Goal: Task Accomplishment & Management: Manage account settings

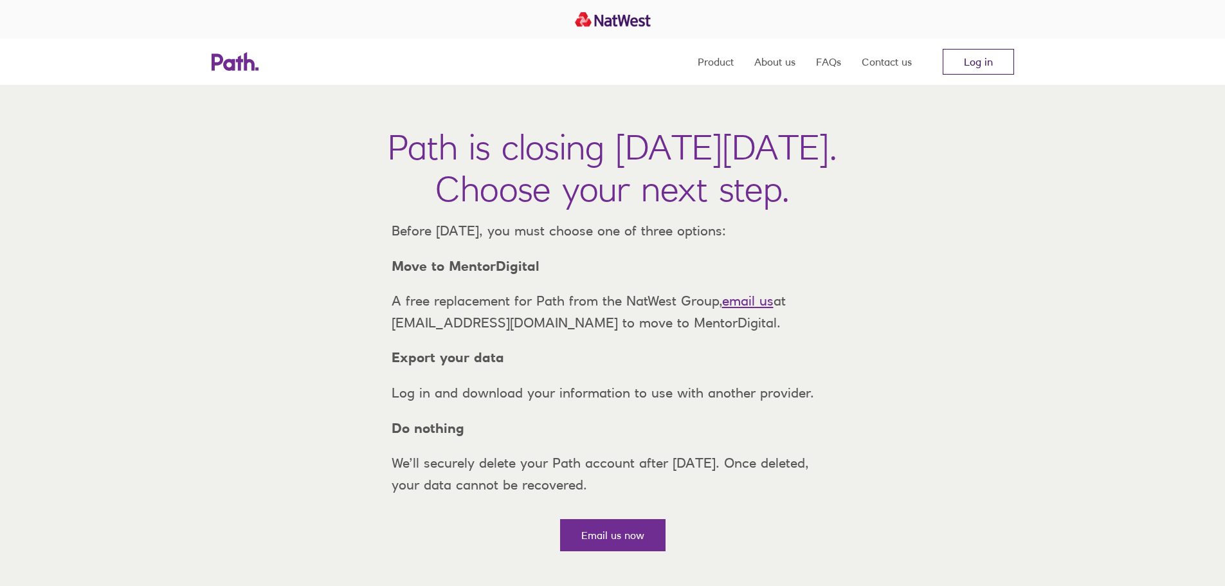
click at [985, 66] on link "Log in" at bounding box center [977, 62] width 71 height 26
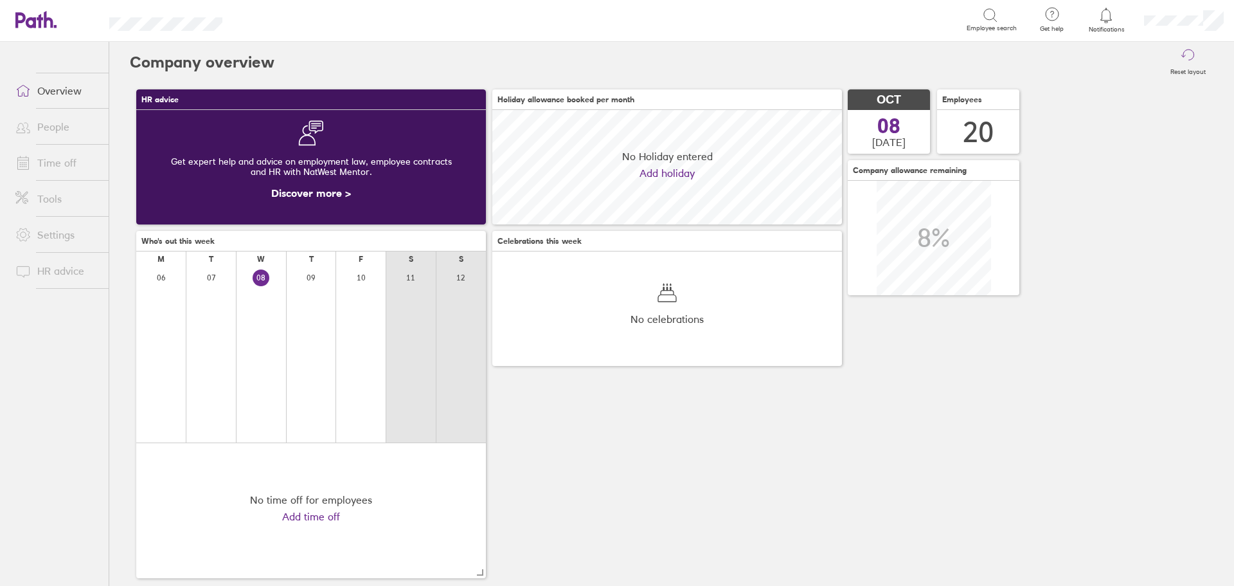
scroll to position [114, 350]
click at [55, 127] on link "People" at bounding box center [56, 127] width 103 height 26
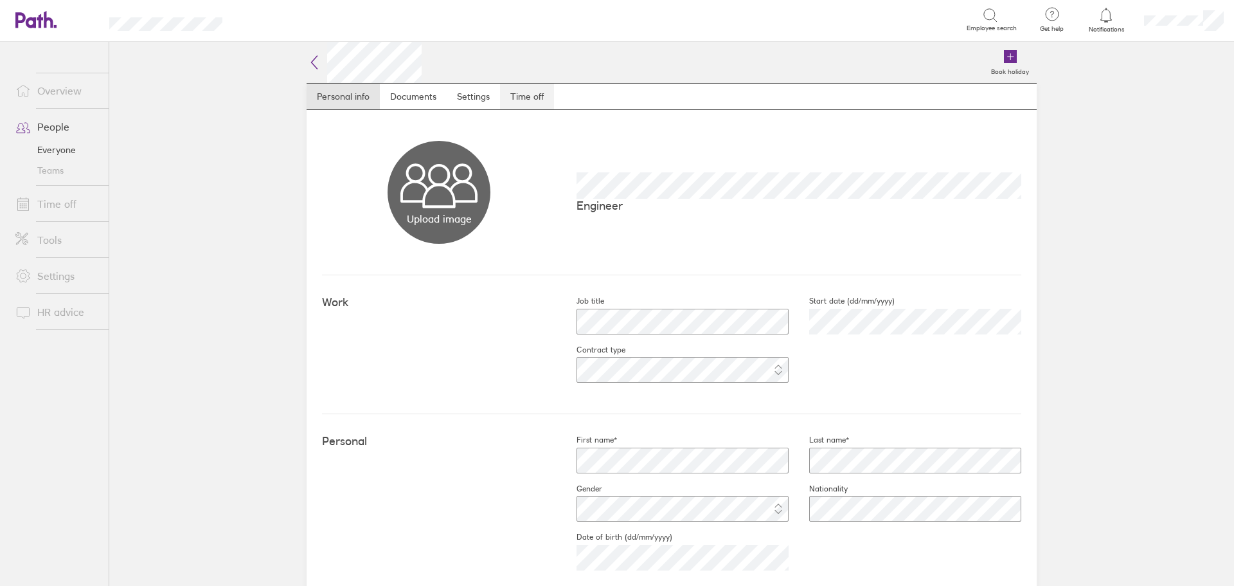
click at [522, 91] on link "Time off" at bounding box center [527, 97] width 54 height 26
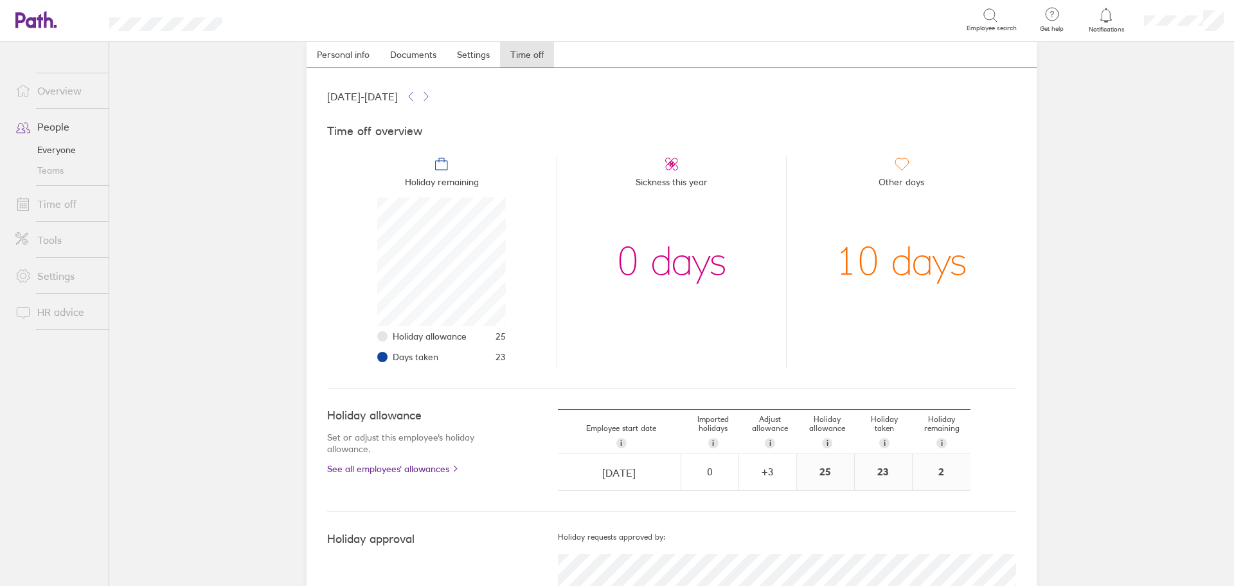
scroll to position [64, 0]
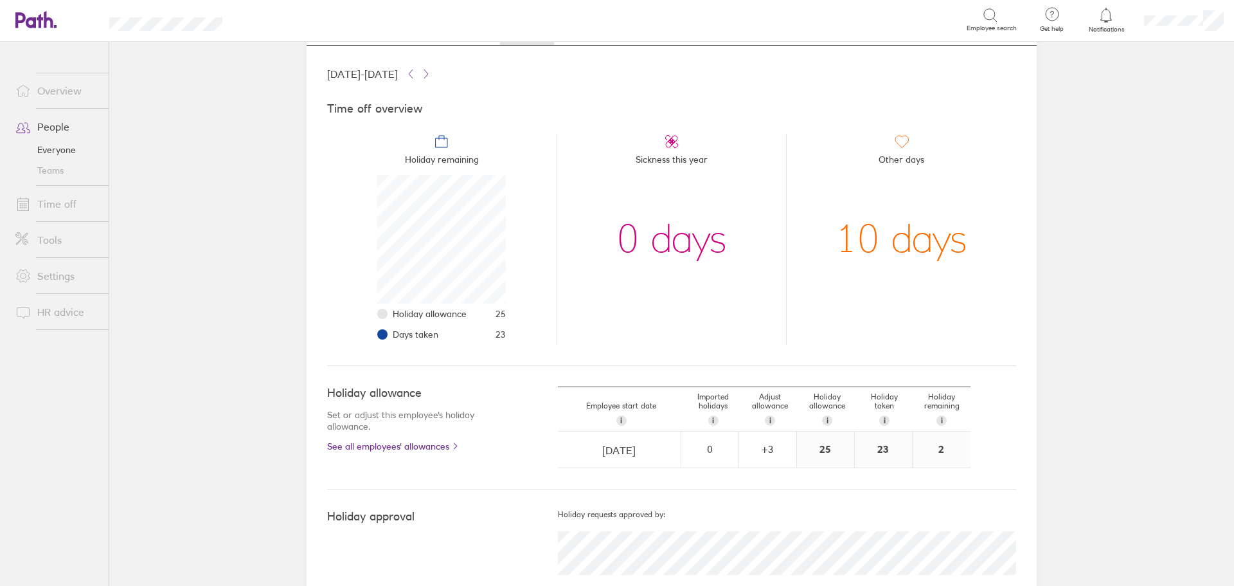
click at [52, 122] on link "People" at bounding box center [56, 127] width 103 height 26
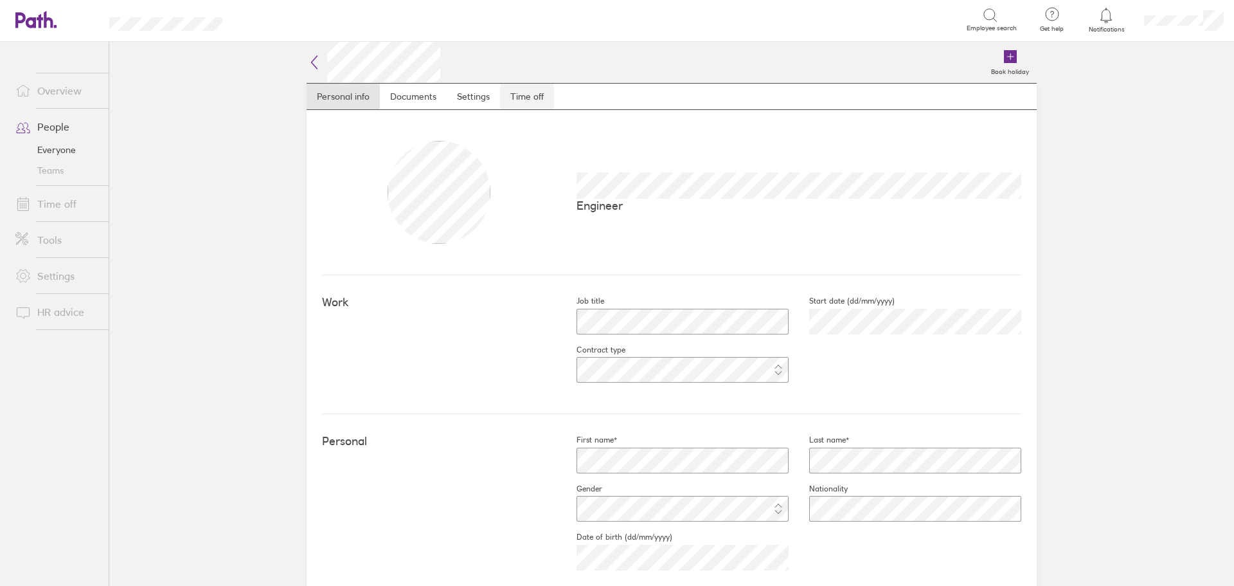
click at [524, 90] on link "Time off" at bounding box center [527, 97] width 54 height 26
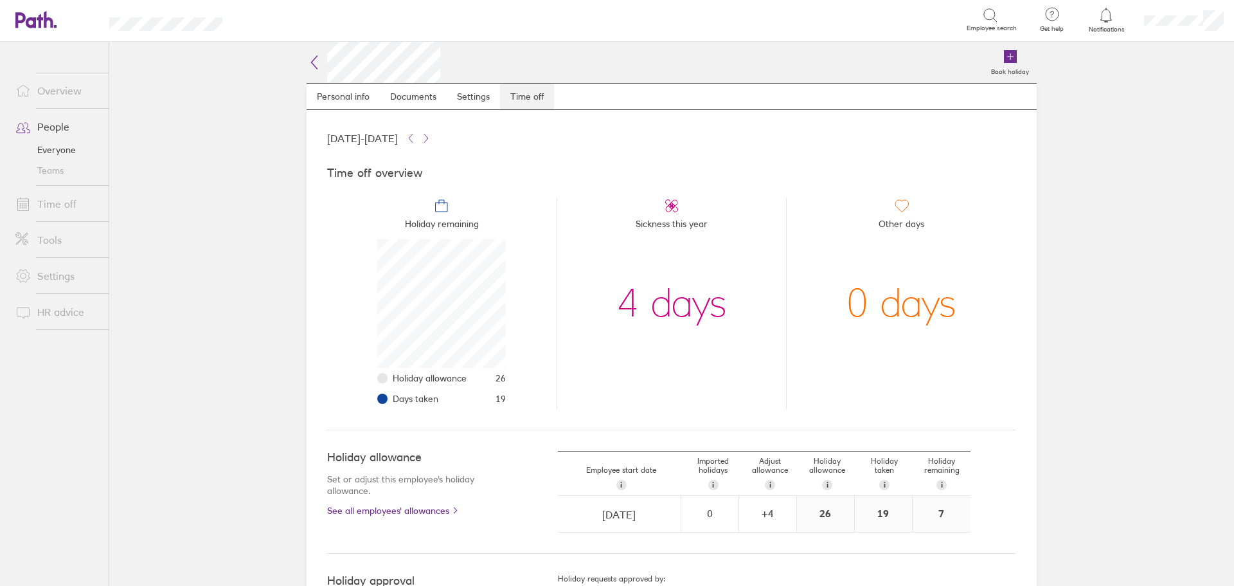
scroll to position [129, 129]
click at [56, 122] on link "People" at bounding box center [56, 127] width 103 height 26
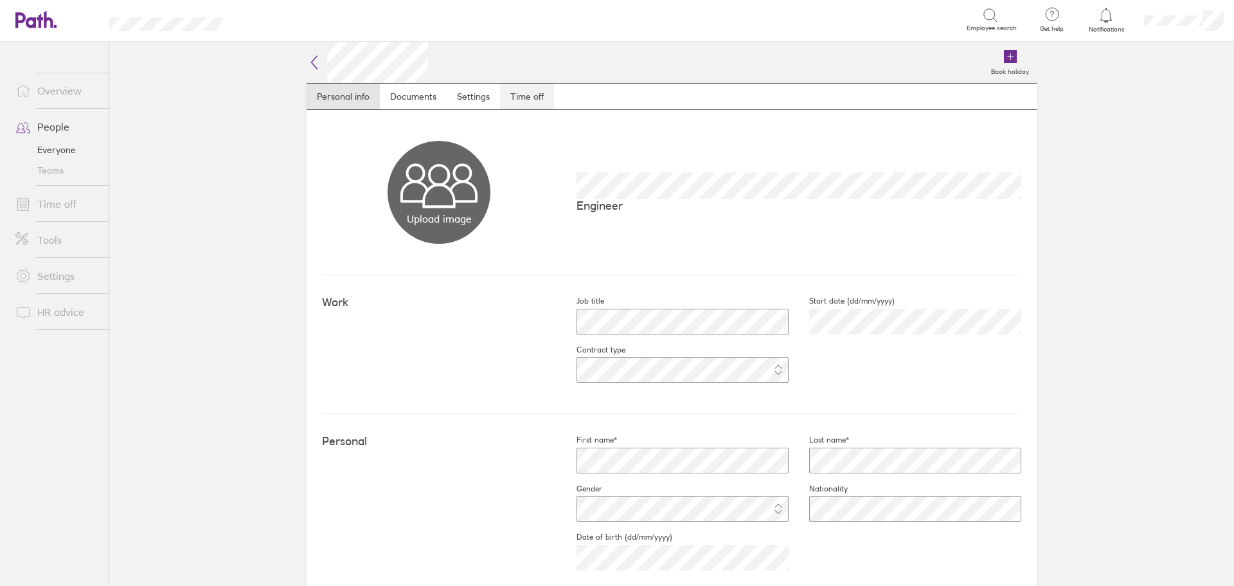
click at [538, 99] on link "Time off" at bounding box center [527, 97] width 54 height 26
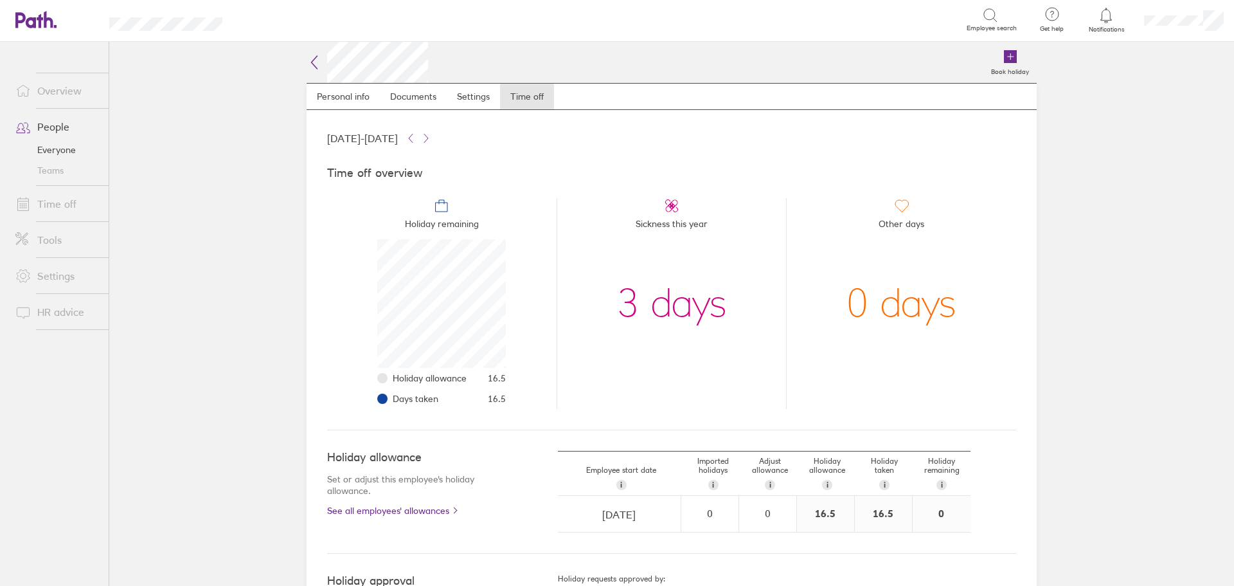
scroll to position [129, 129]
click at [43, 125] on link "People" at bounding box center [56, 127] width 103 height 26
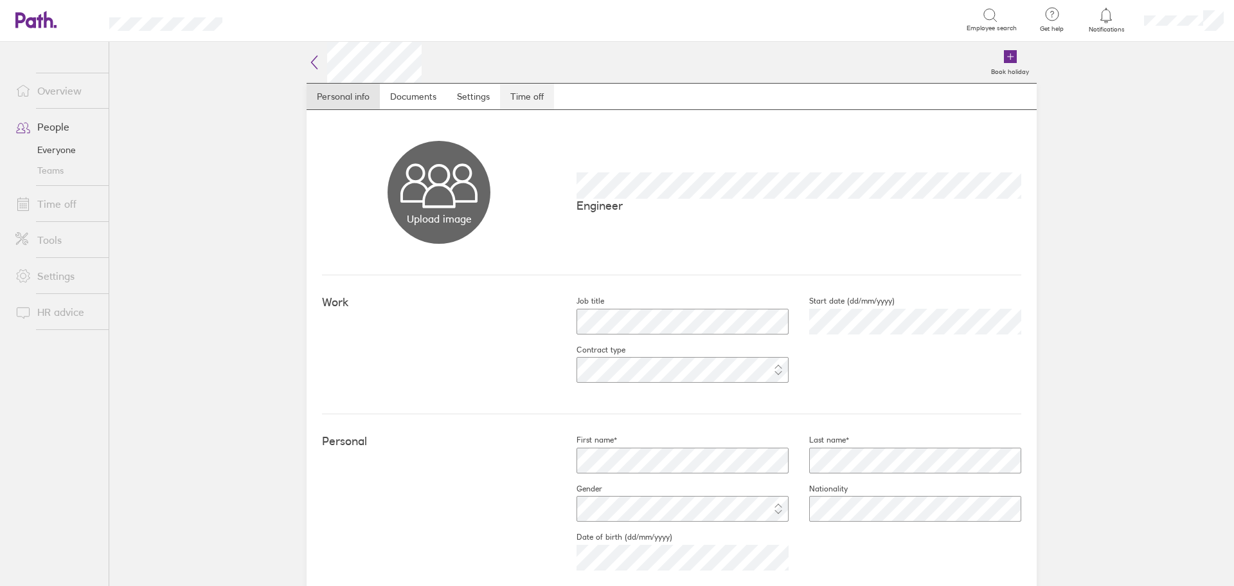
click at [534, 97] on link "Time off" at bounding box center [527, 97] width 54 height 26
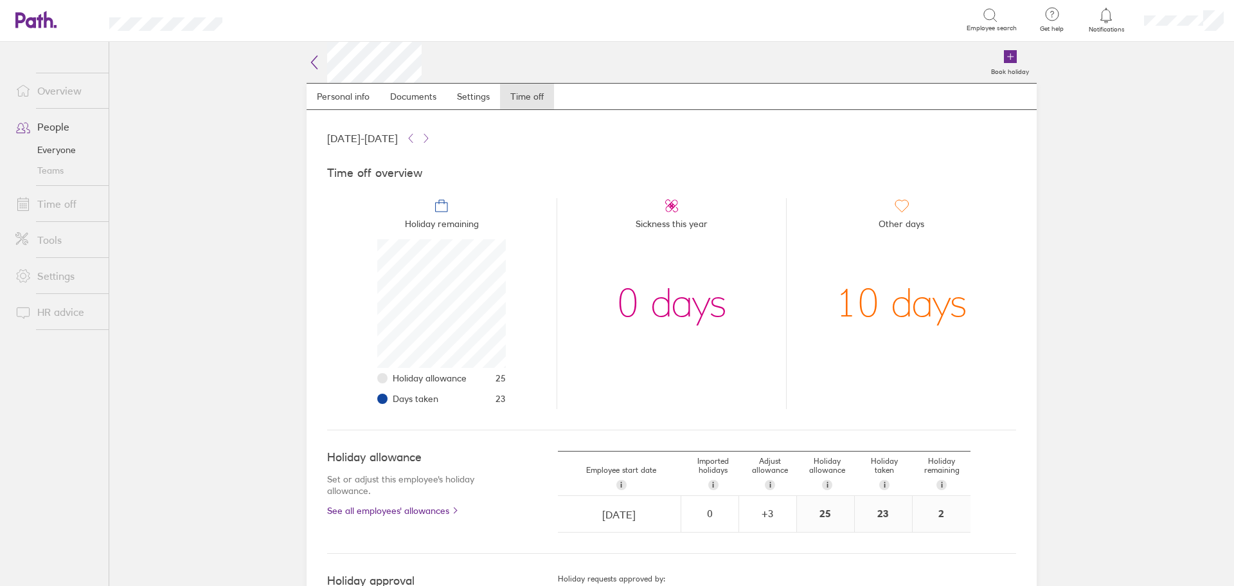
scroll to position [129, 129]
click at [52, 129] on link "People" at bounding box center [56, 127] width 103 height 26
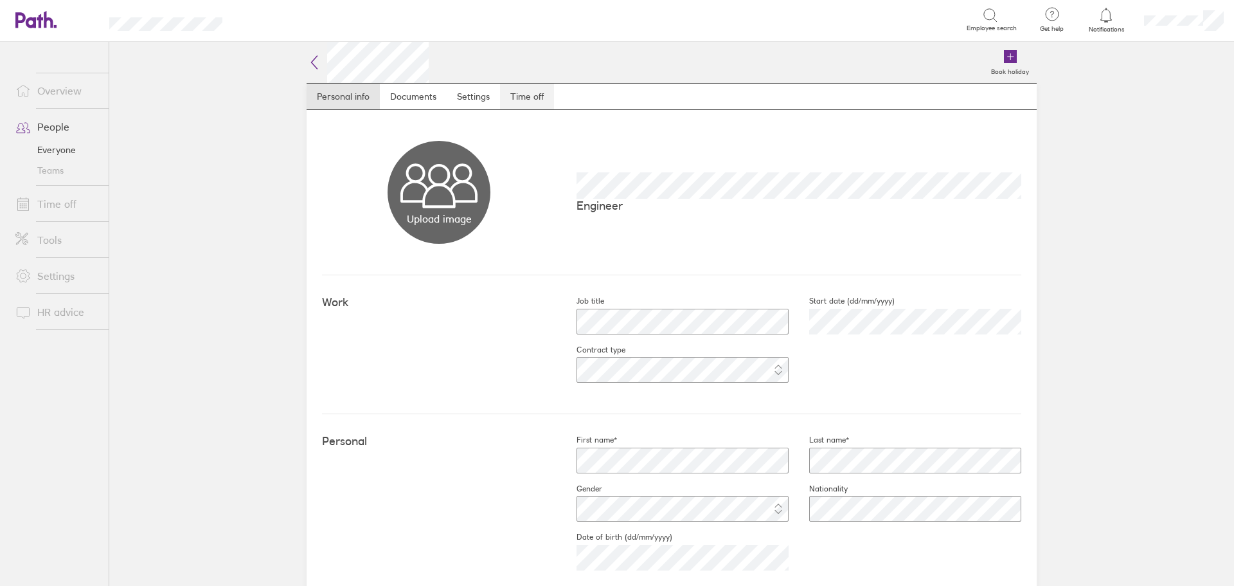
click at [533, 96] on link "Time off" at bounding box center [527, 97] width 54 height 26
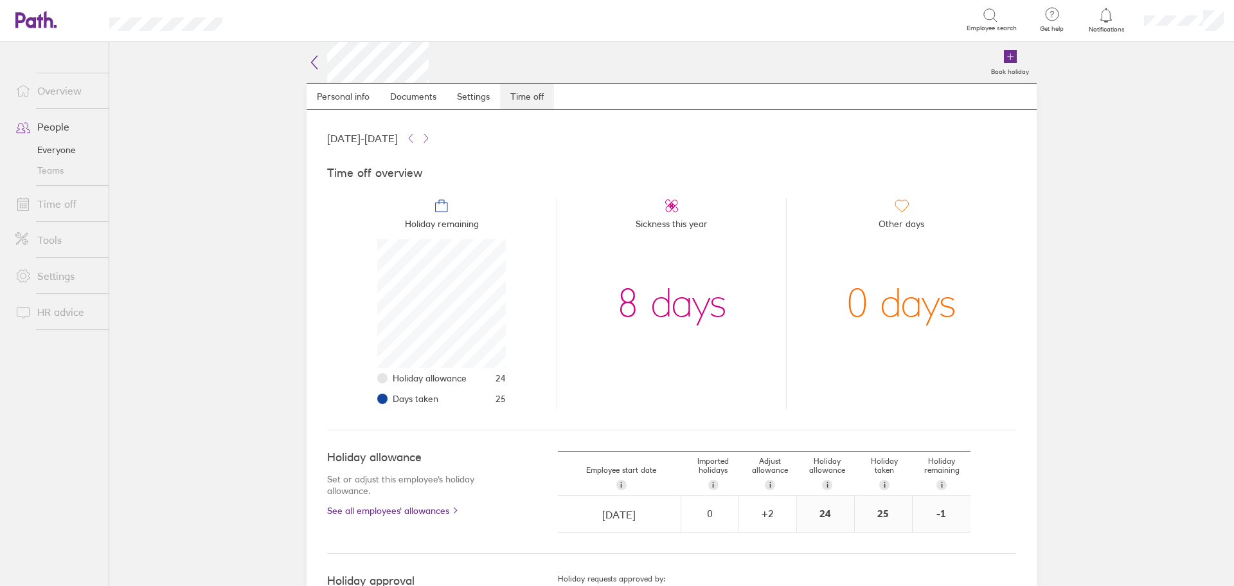
scroll to position [129, 129]
click at [55, 129] on link "People" at bounding box center [56, 127] width 103 height 26
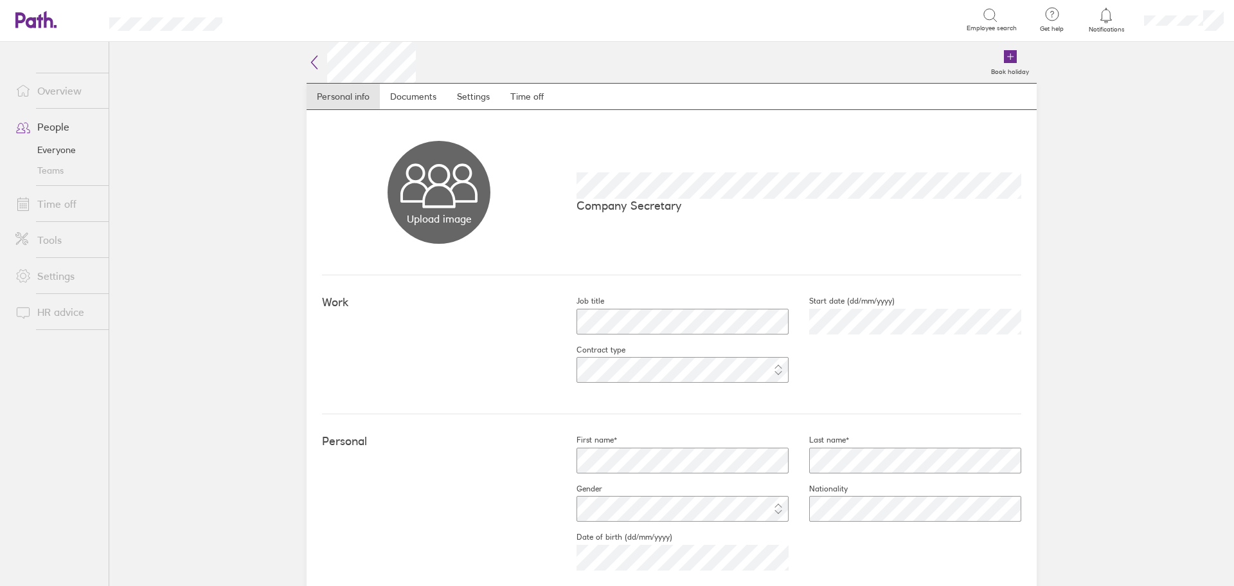
click at [42, 122] on link "People" at bounding box center [56, 127] width 103 height 26
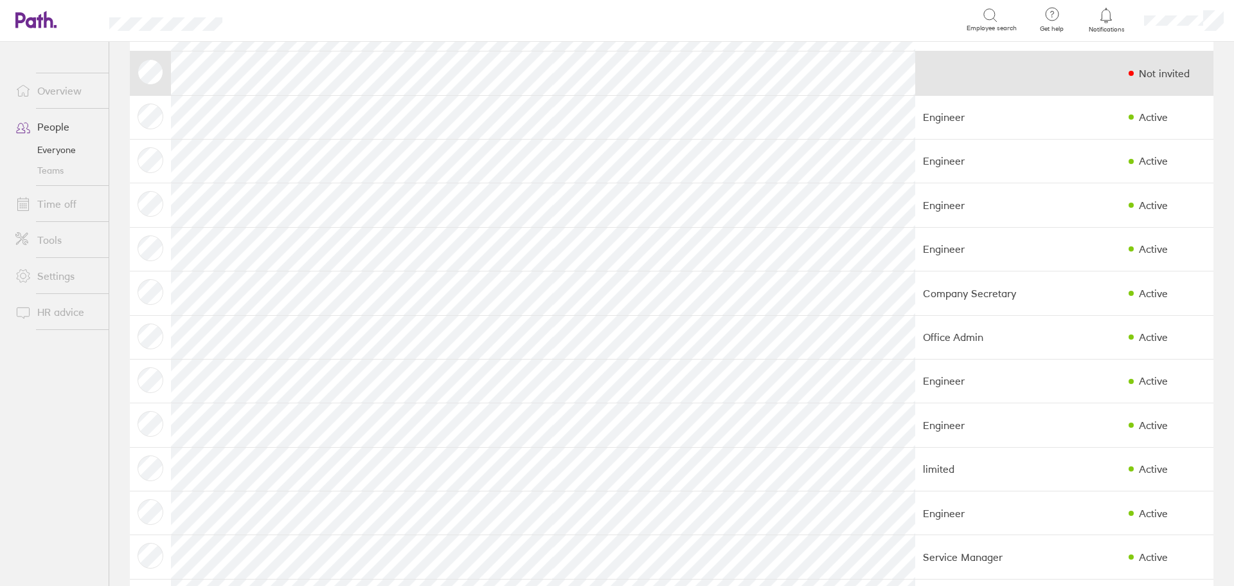
scroll to position [129, 0]
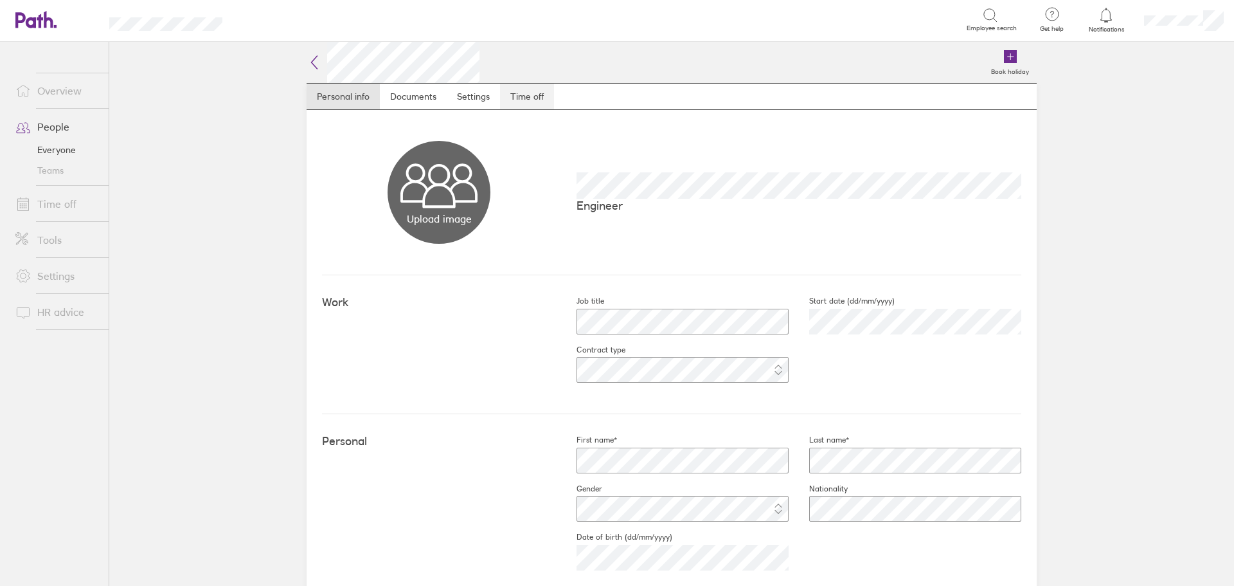
click at [534, 93] on link "Time off" at bounding box center [527, 97] width 54 height 26
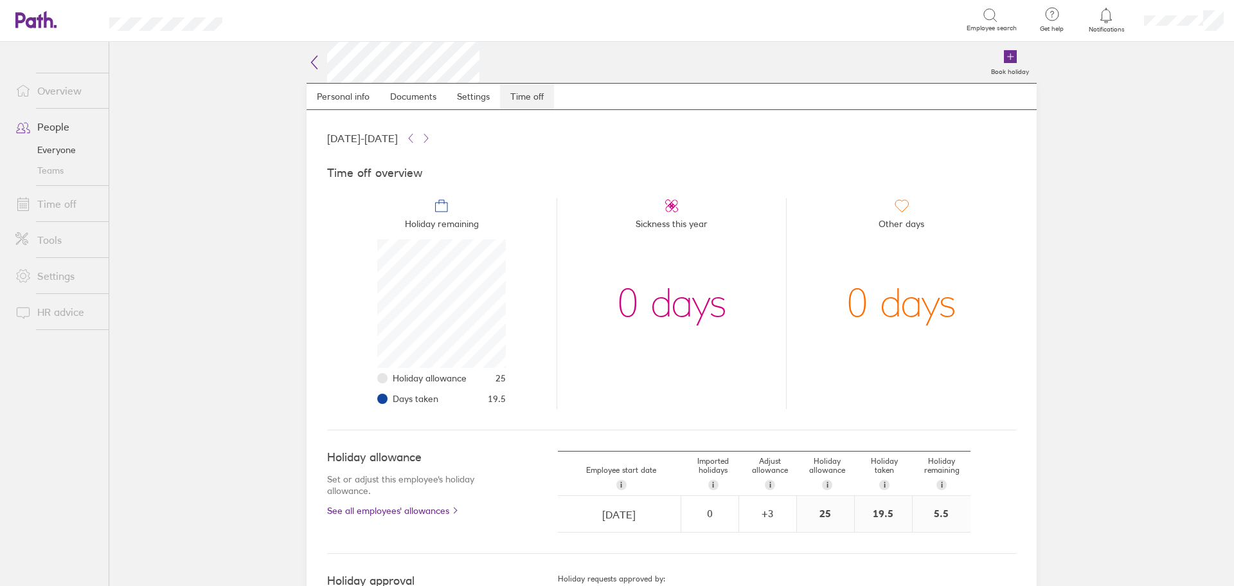
scroll to position [129, 129]
click at [35, 122] on span at bounding box center [21, 126] width 32 height 15
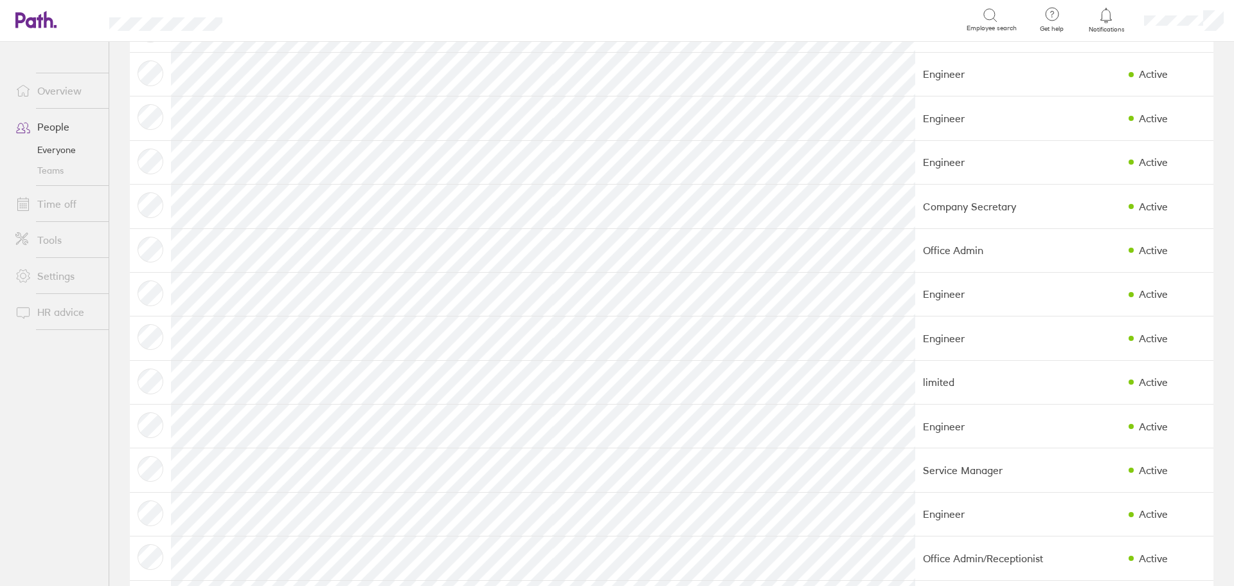
scroll to position [257, 0]
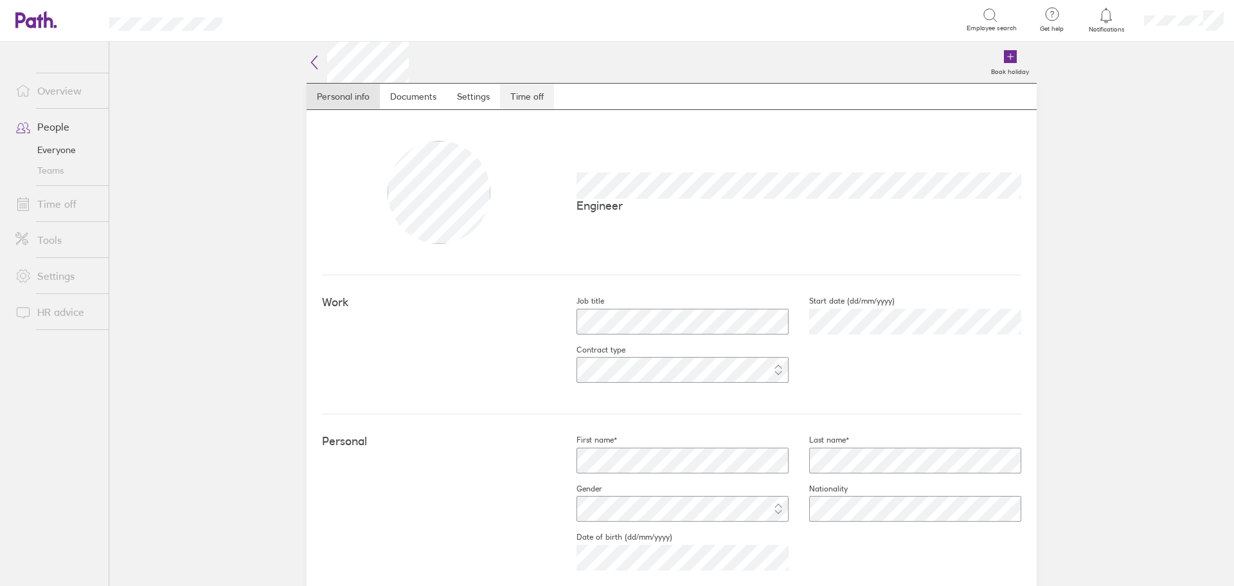
click at [532, 94] on link "Time off" at bounding box center [527, 97] width 54 height 26
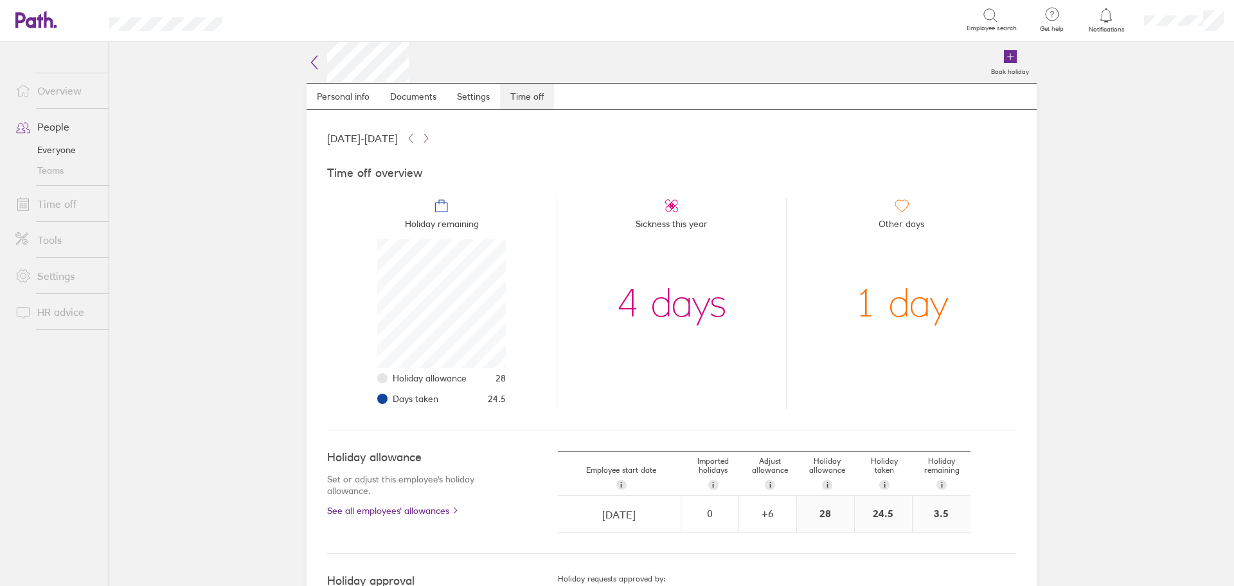
scroll to position [129, 129]
click at [56, 127] on link "People" at bounding box center [56, 127] width 103 height 26
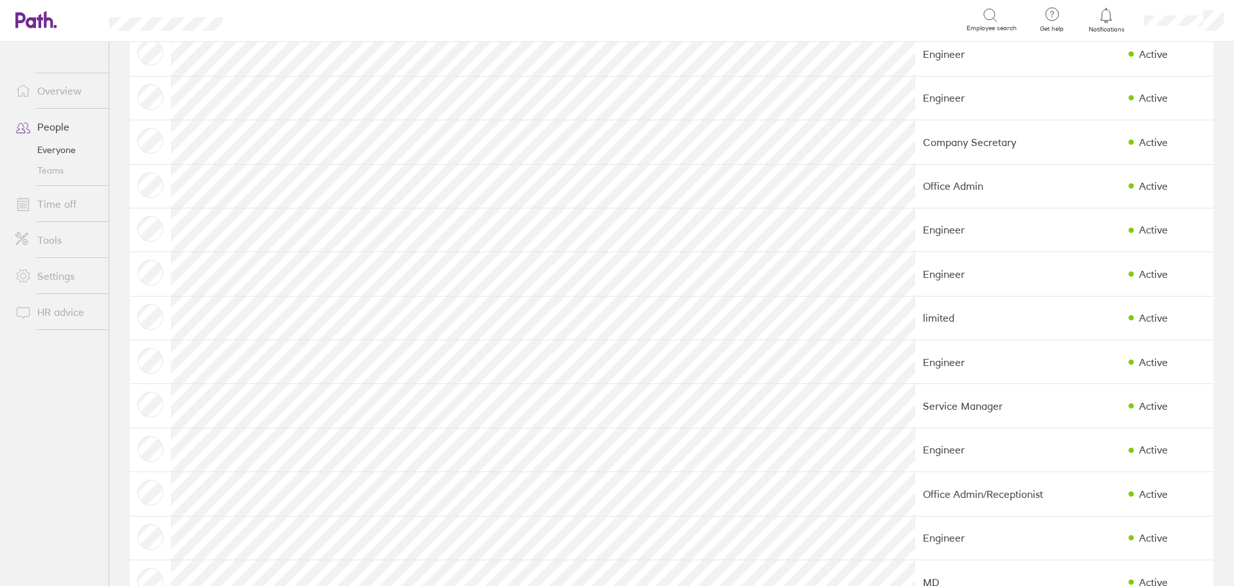
scroll to position [321, 0]
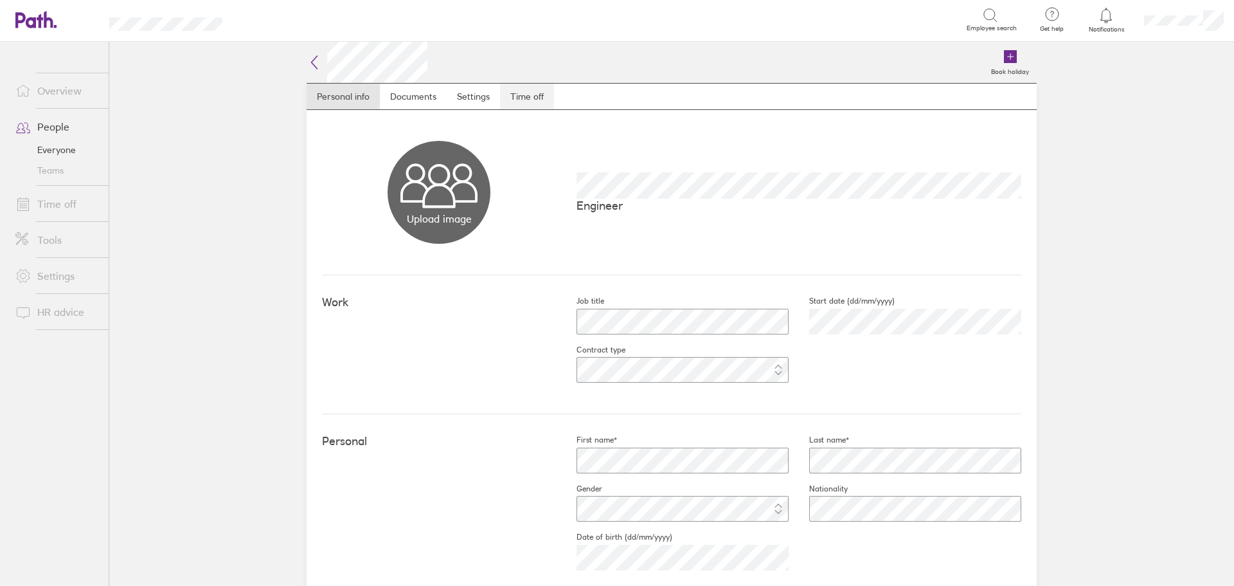
click at [524, 92] on link "Time off" at bounding box center [527, 97] width 54 height 26
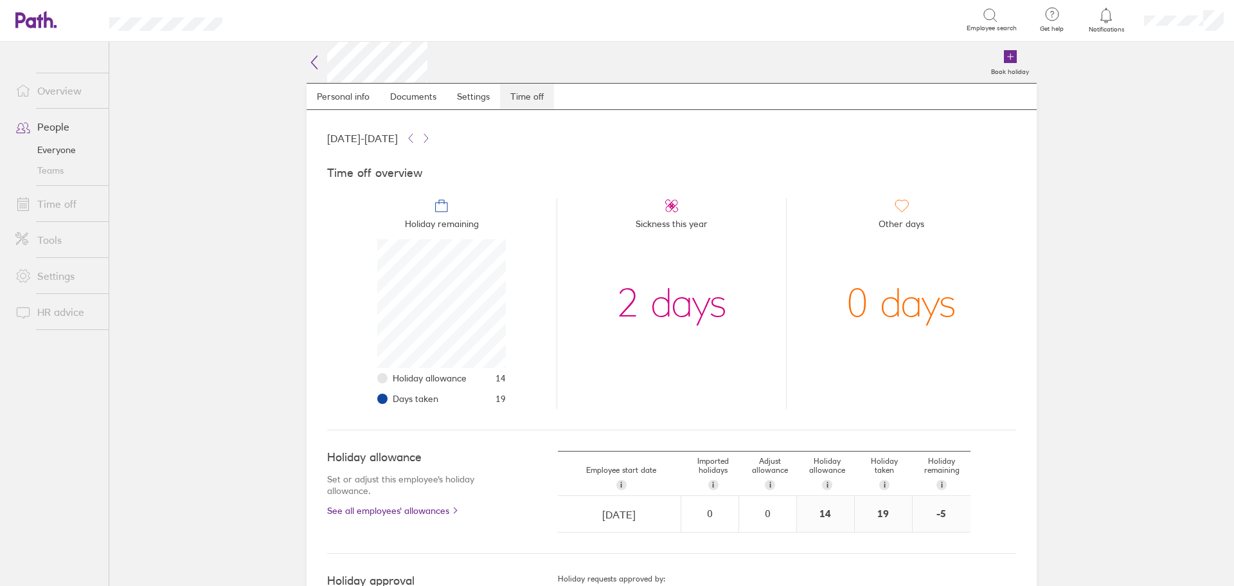
scroll to position [129, 129]
click at [56, 125] on link "People" at bounding box center [56, 127] width 103 height 26
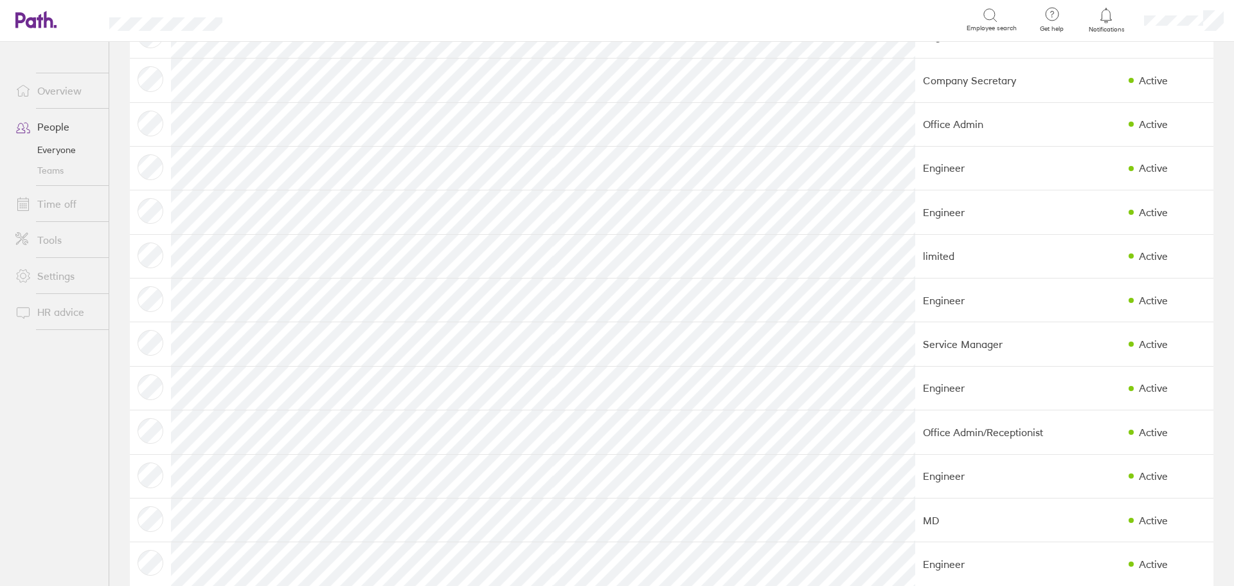
scroll to position [321, 0]
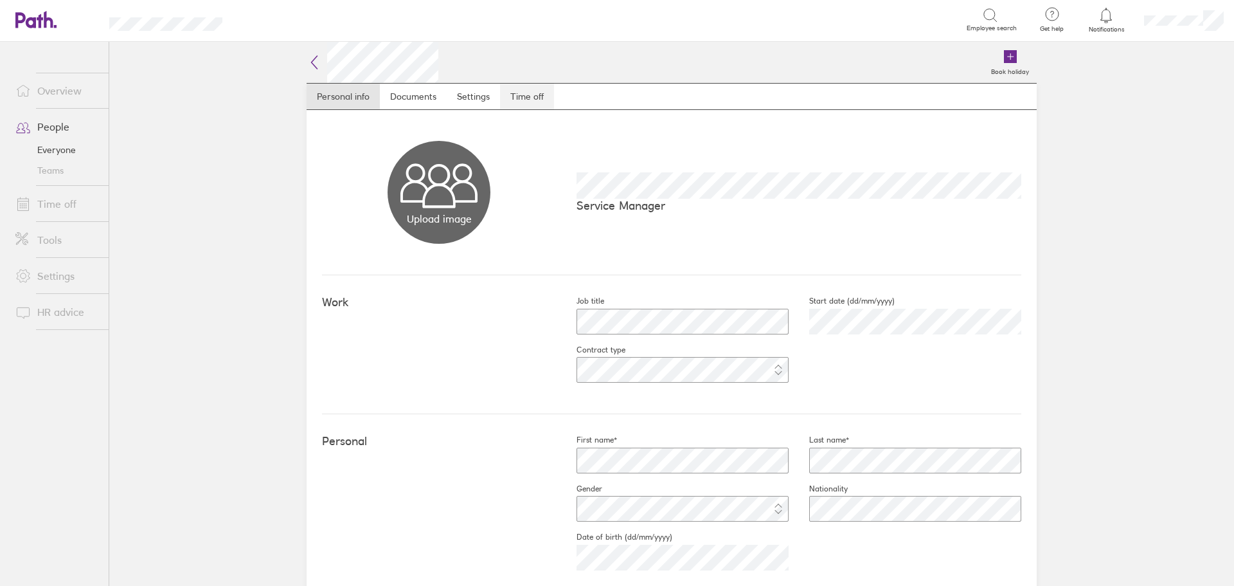
click at [516, 100] on link "Time off" at bounding box center [527, 97] width 54 height 26
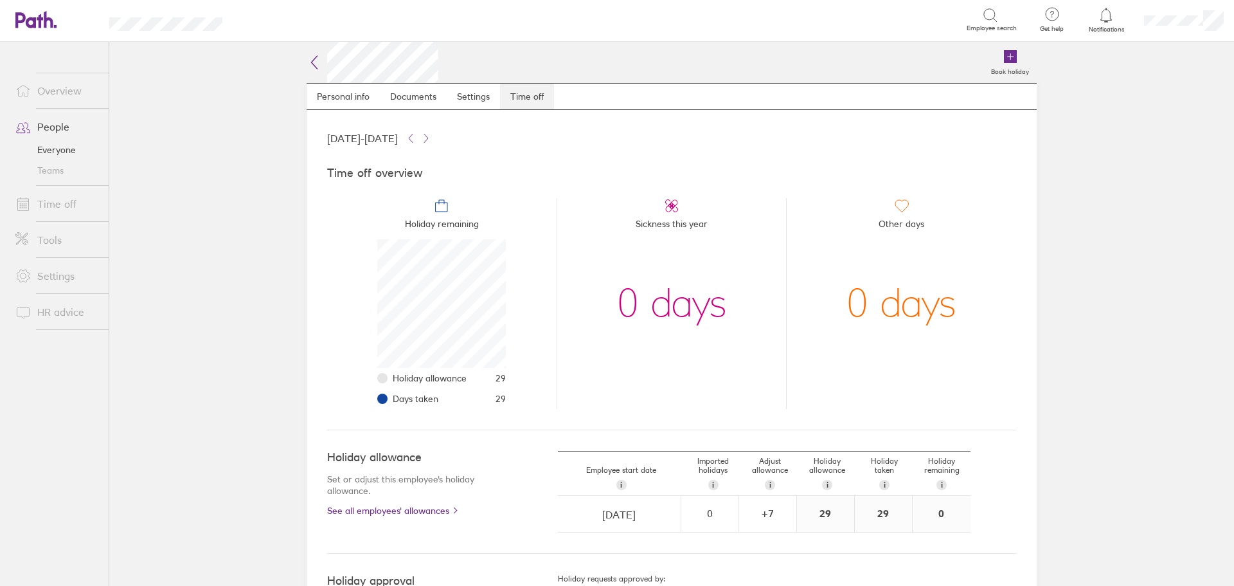
scroll to position [129, 129]
click at [45, 124] on link "People" at bounding box center [56, 127] width 103 height 26
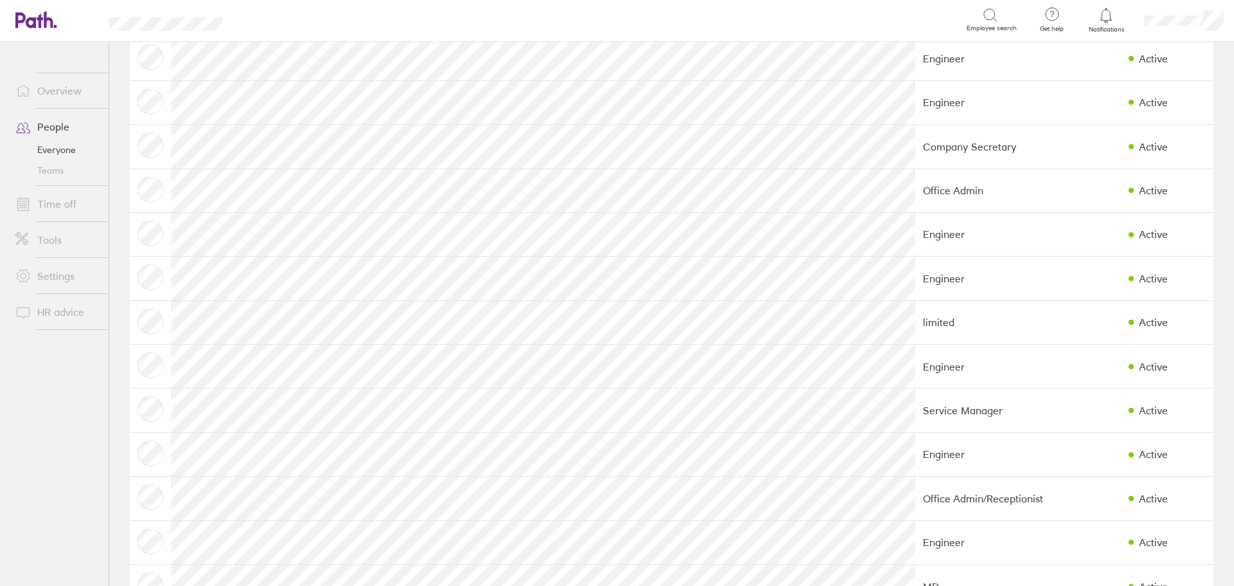
scroll to position [321, 0]
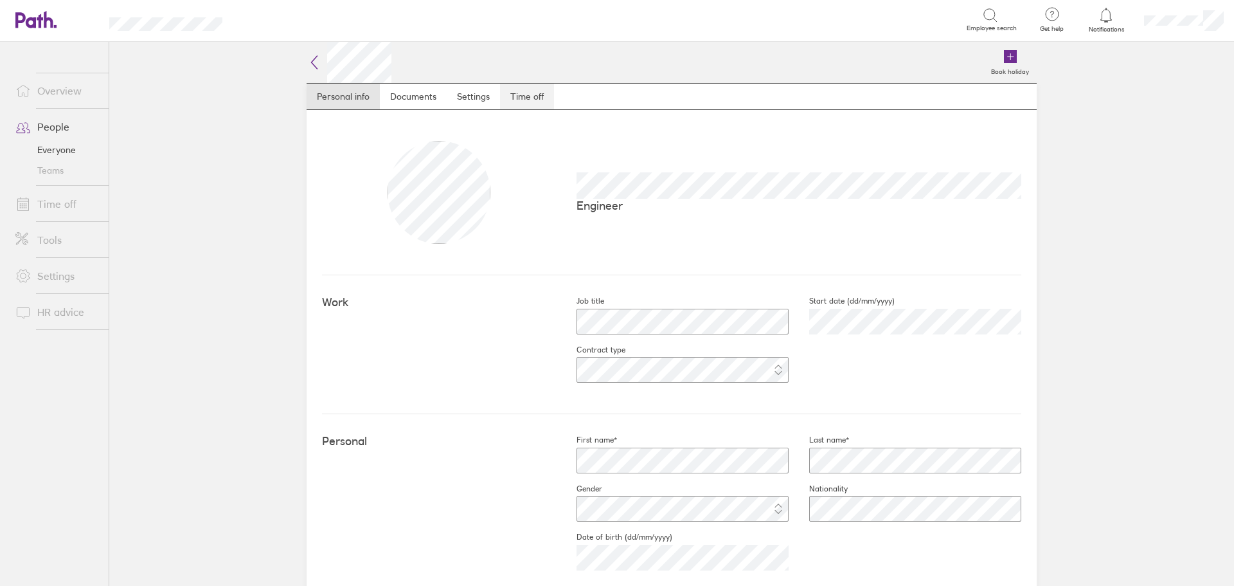
click at [526, 94] on link "Time off" at bounding box center [527, 97] width 54 height 26
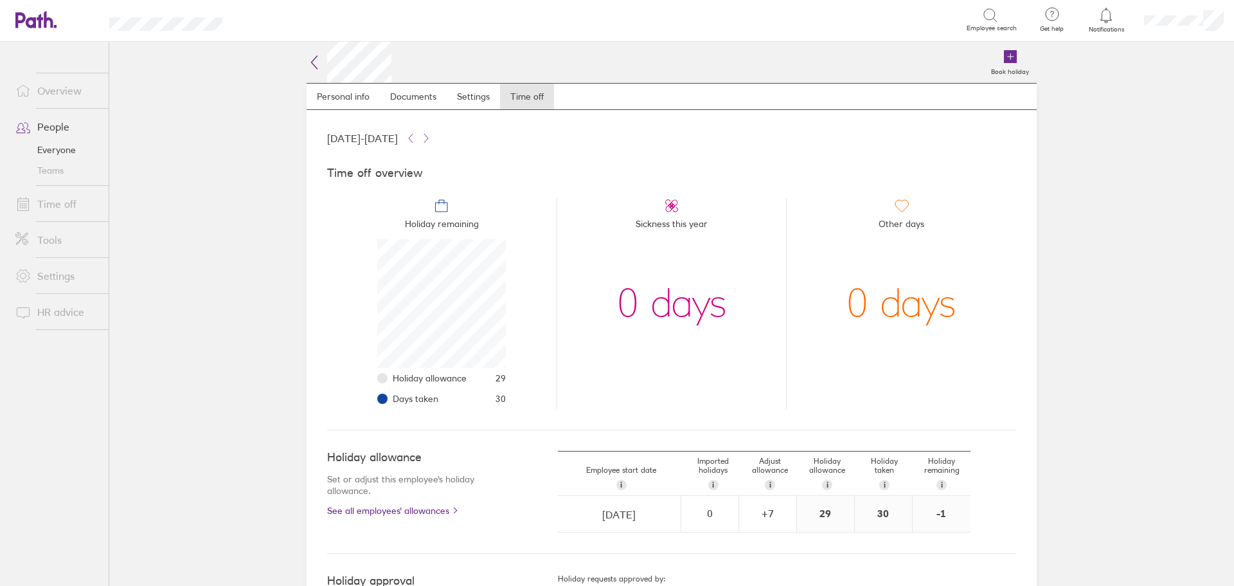
scroll to position [129, 129]
click at [51, 129] on link "People" at bounding box center [56, 127] width 103 height 26
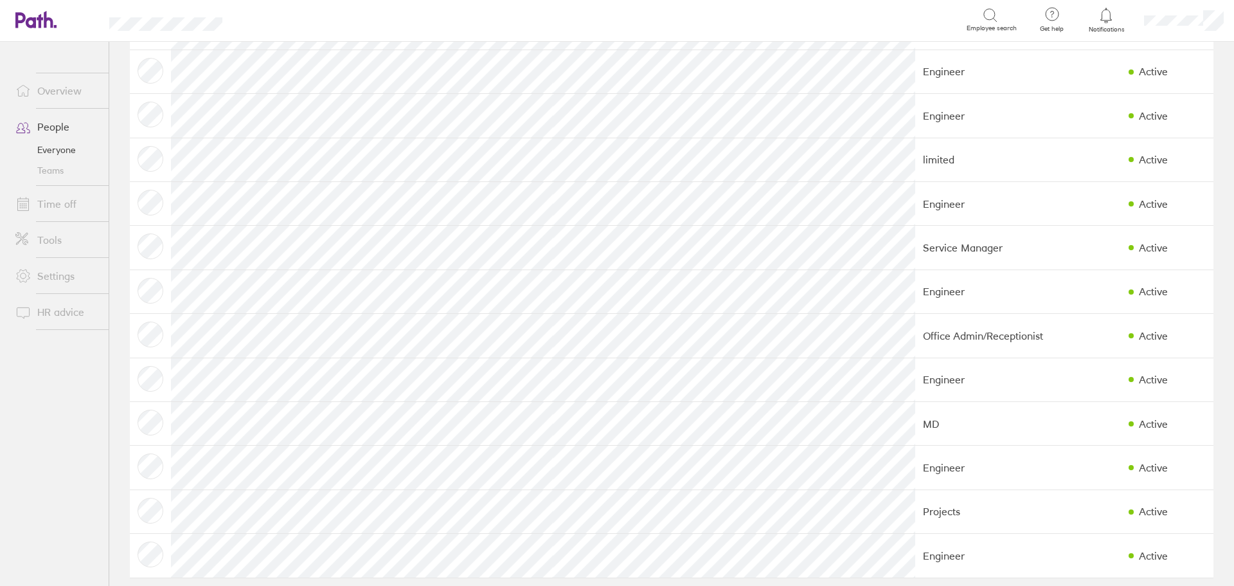
scroll to position [428, 0]
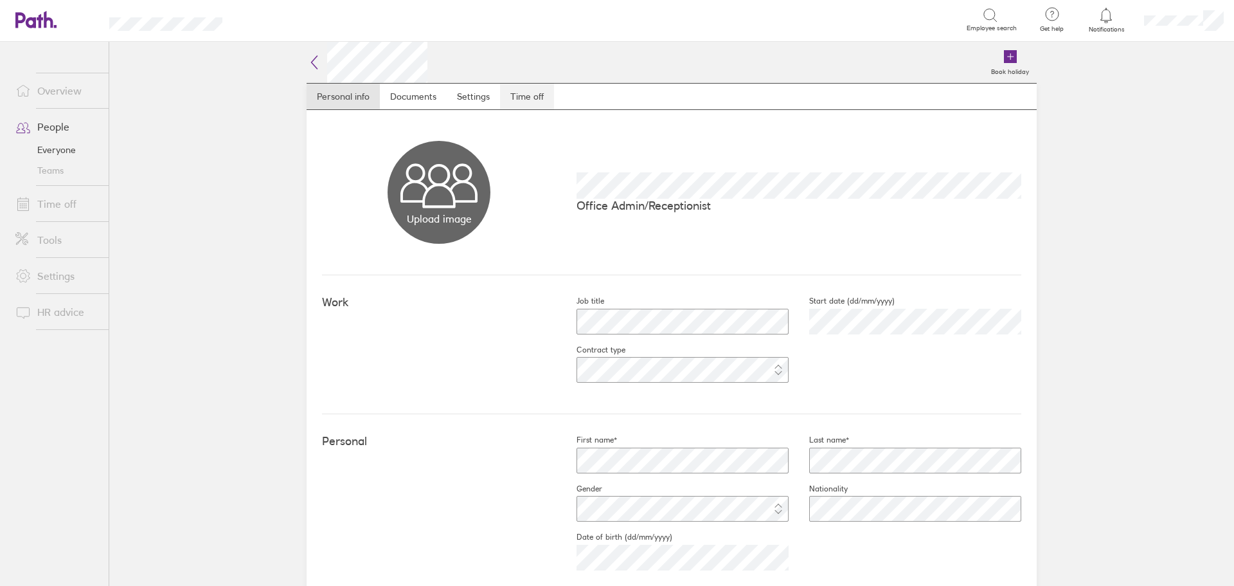
click at [531, 97] on link "Time off" at bounding box center [527, 97] width 54 height 26
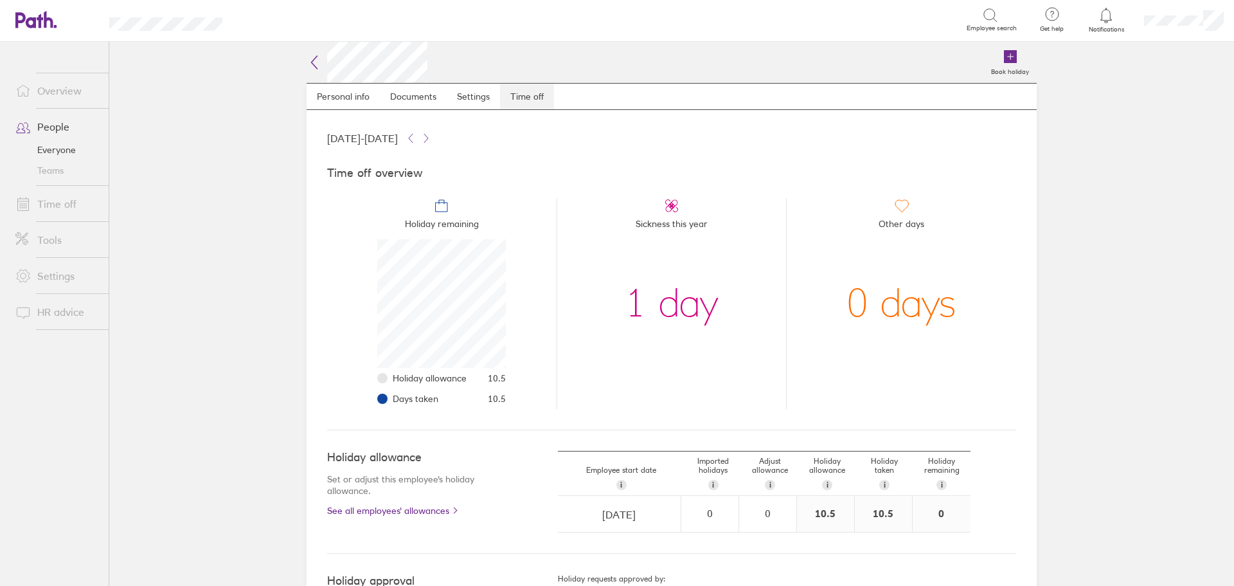
scroll to position [129, 129]
click at [58, 122] on link "People" at bounding box center [56, 127] width 103 height 26
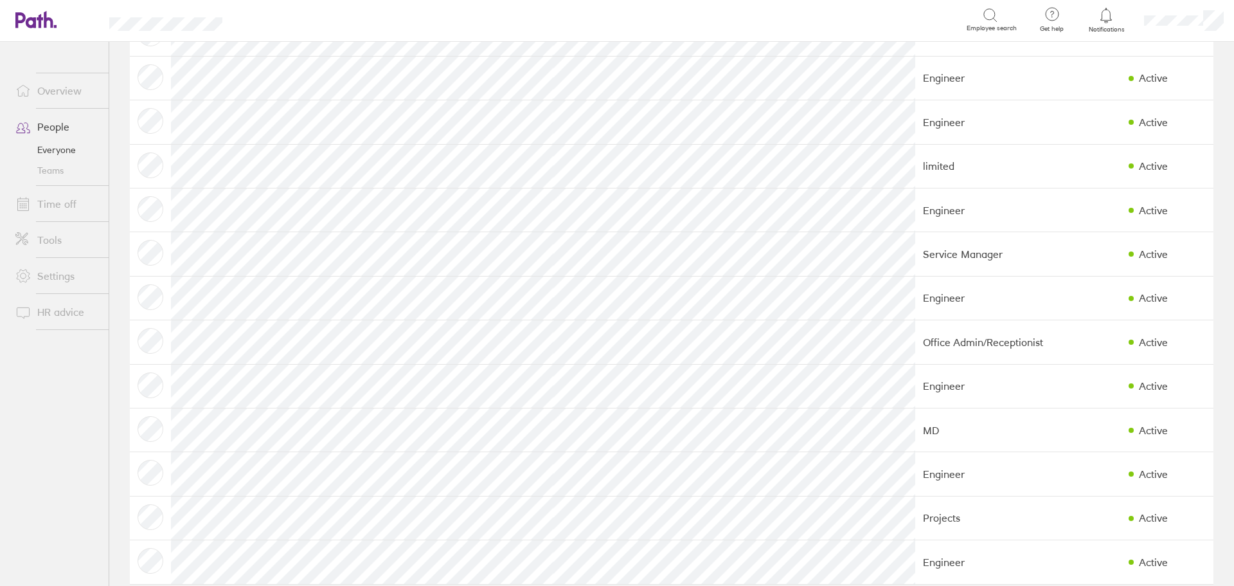
scroll to position [428, 0]
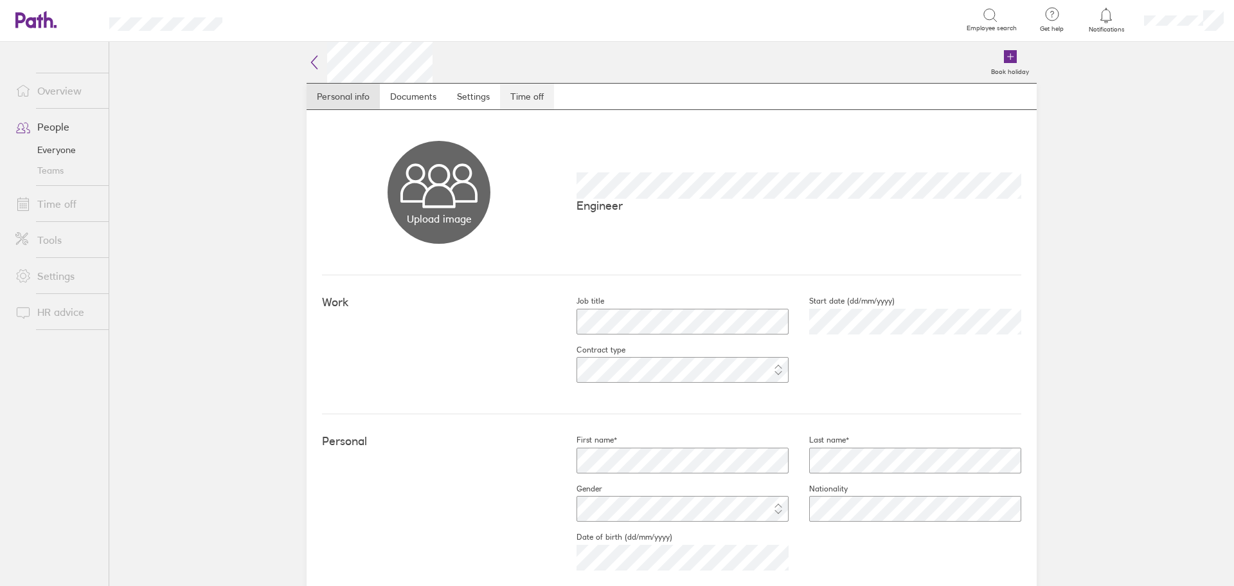
click at [539, 93] on link "Time off" at bounding box center [527, 97] width 54 height 26
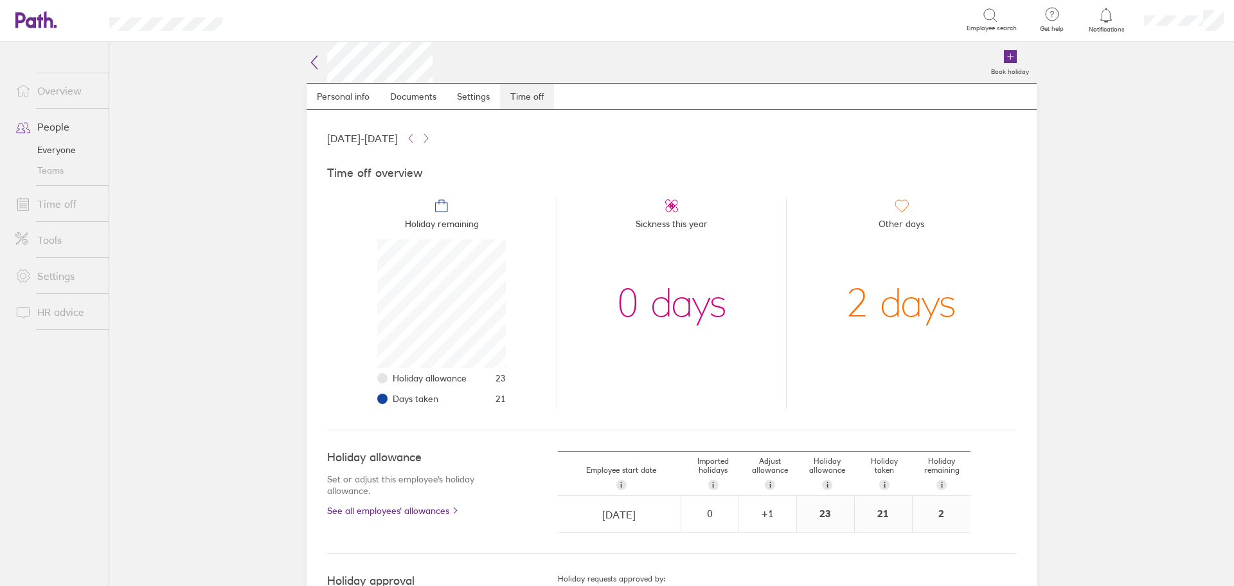
scroll to position [129, 129]
click at [54, 124] on link "People" at bounding box center [56, 127] width 103 height 26
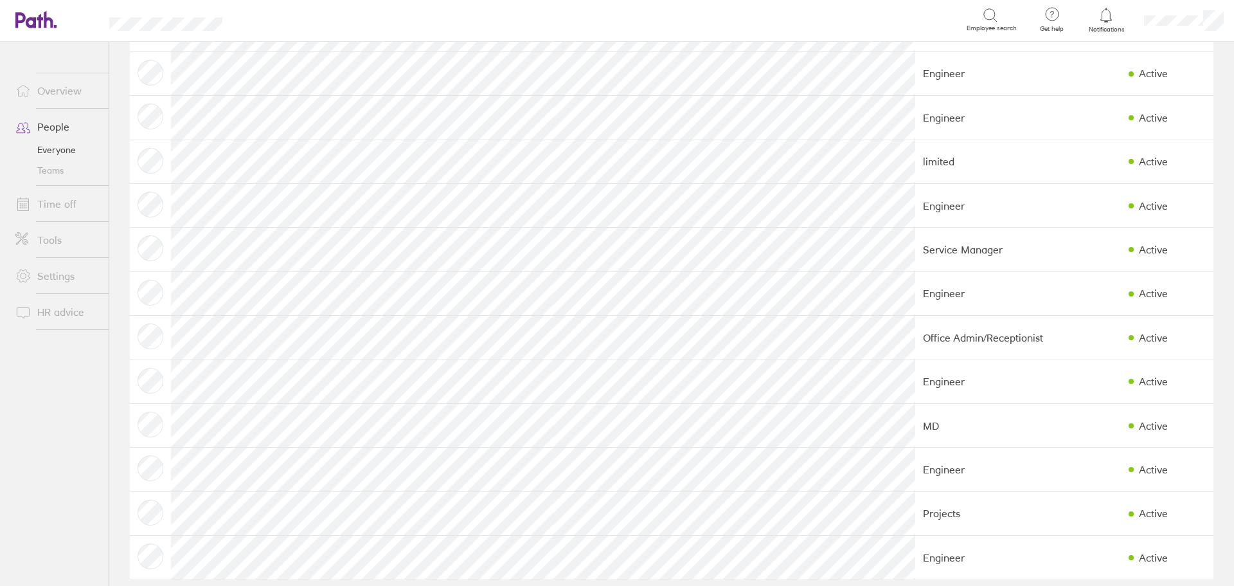
scroll to position [428, 0]
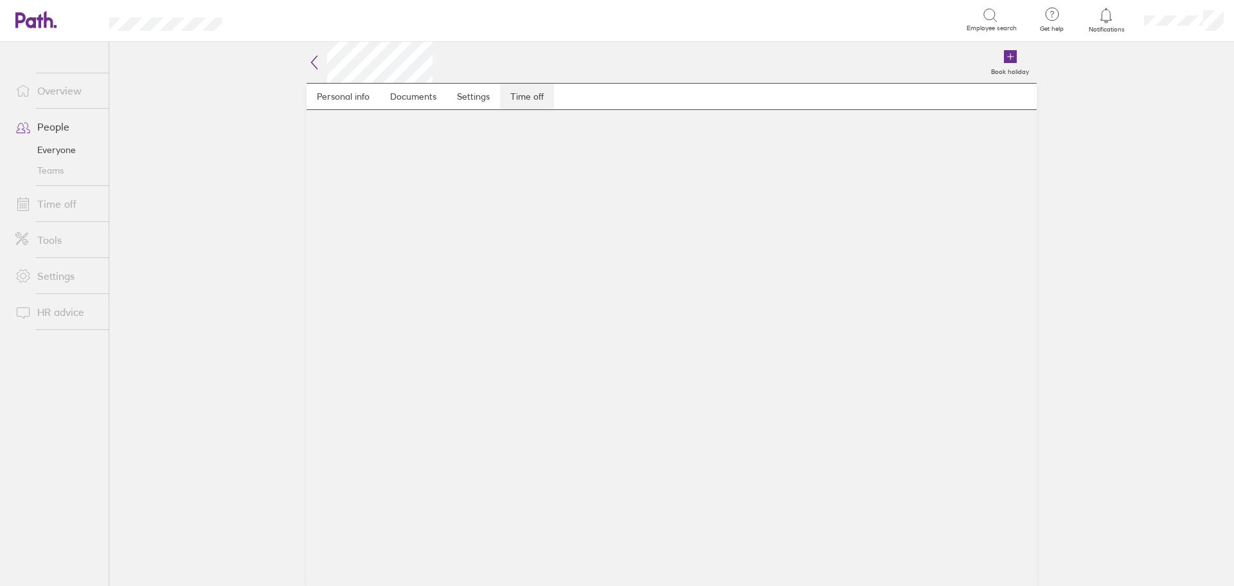
click at [528, 100] on link "Time off" at bounding box center [527, 97] width 54 height 26
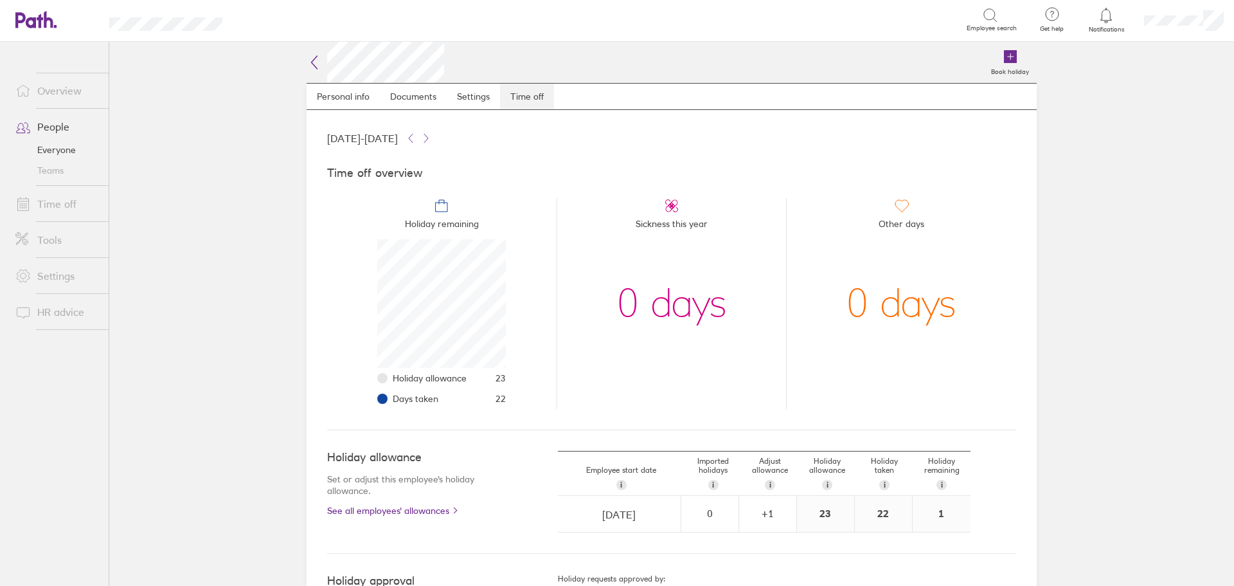
scroll to position [129, 129]
click at [47, 124] on link "People" at bounding box center [56, 127] width 103 height 26
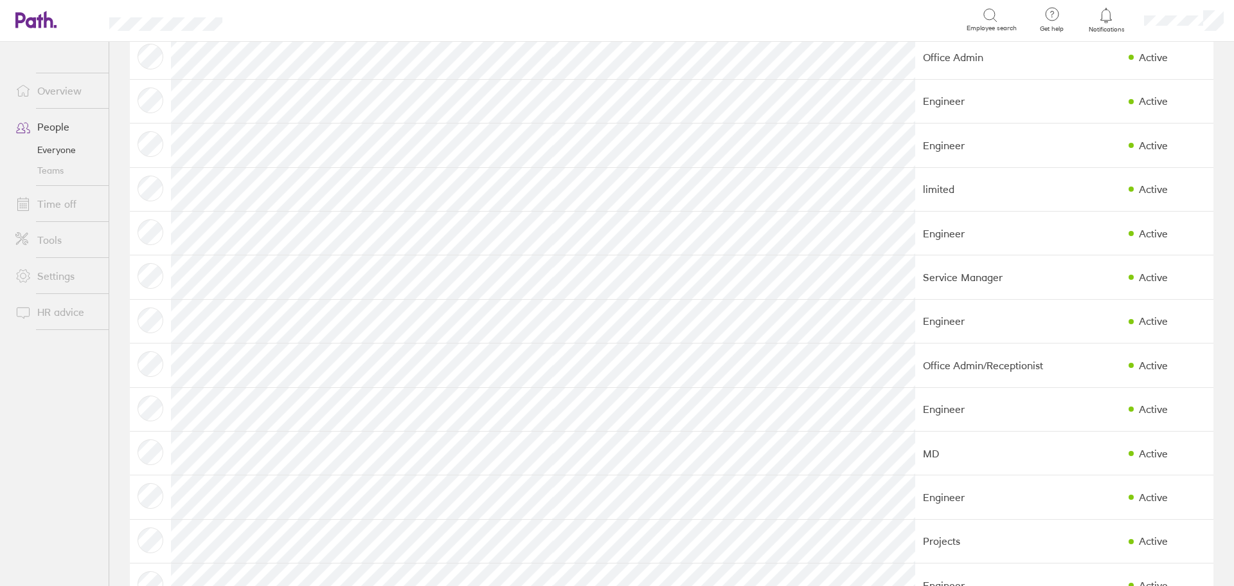
scroll to position [428, 0]
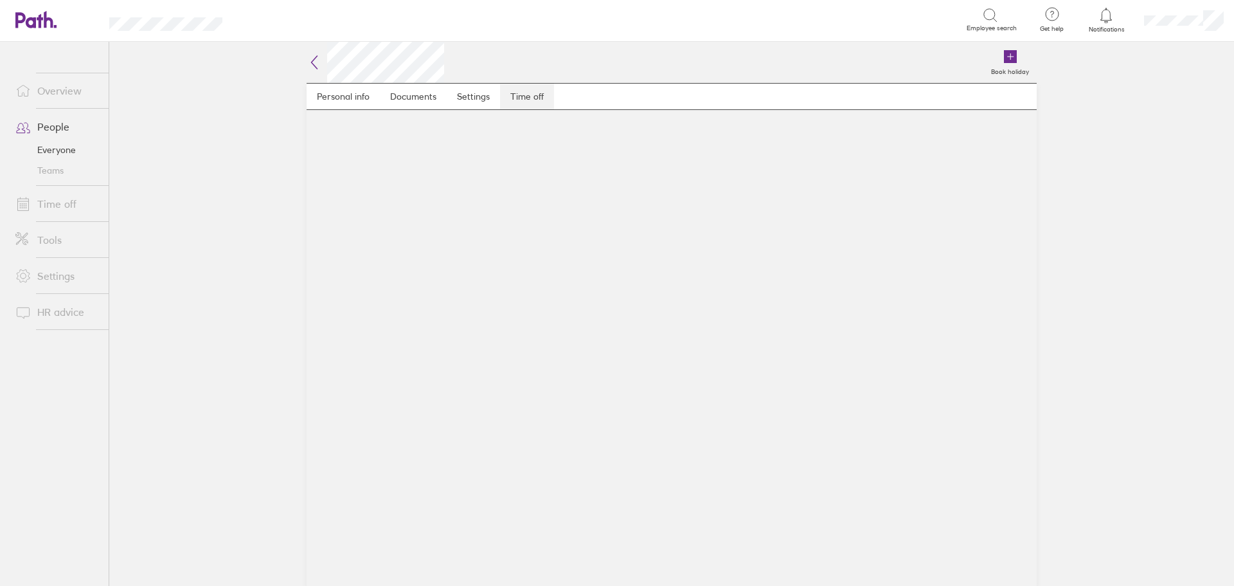
click at [528, 97] on link "Time off" at bounding box center [527, 97] width 54 height 26
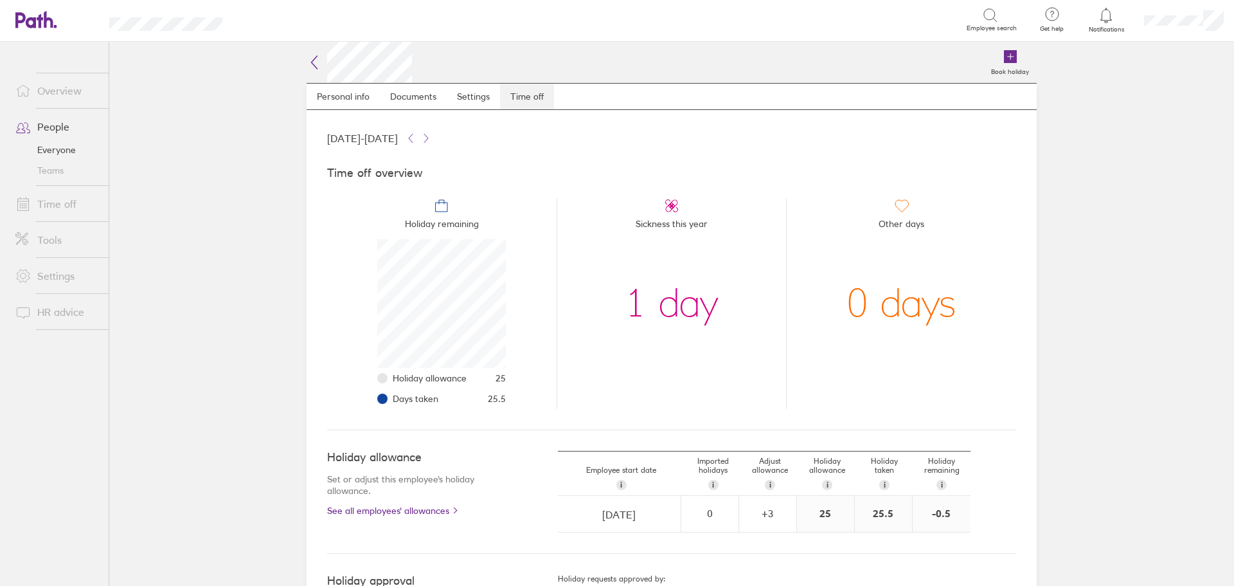
scroll to position [129, 129]
click at [53, 127] on link "People" at bounding box center [56, 127] width 103 height 26
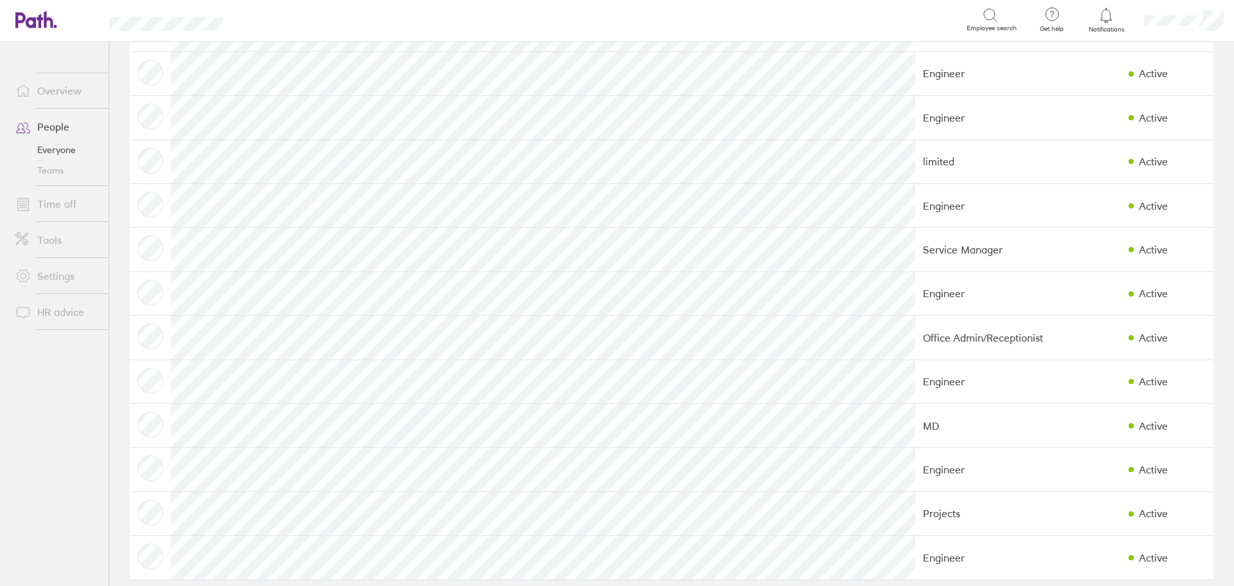
scroll to position [428, 0]
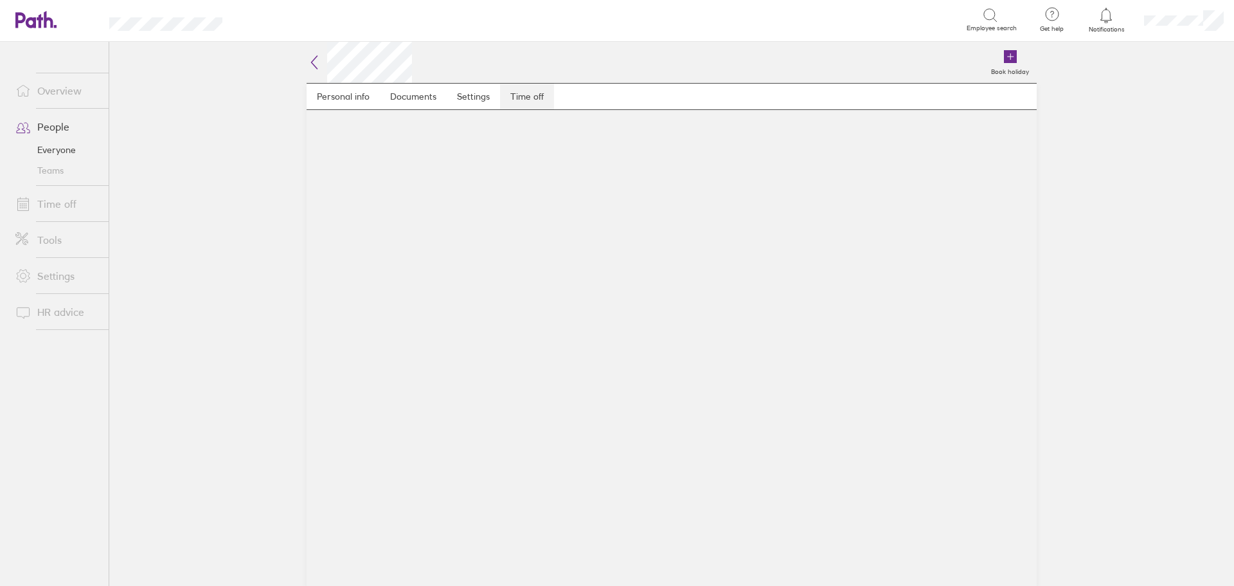
click at [536, 100] on link "Time off" at bounding box center [527, 97] width 54 height 26
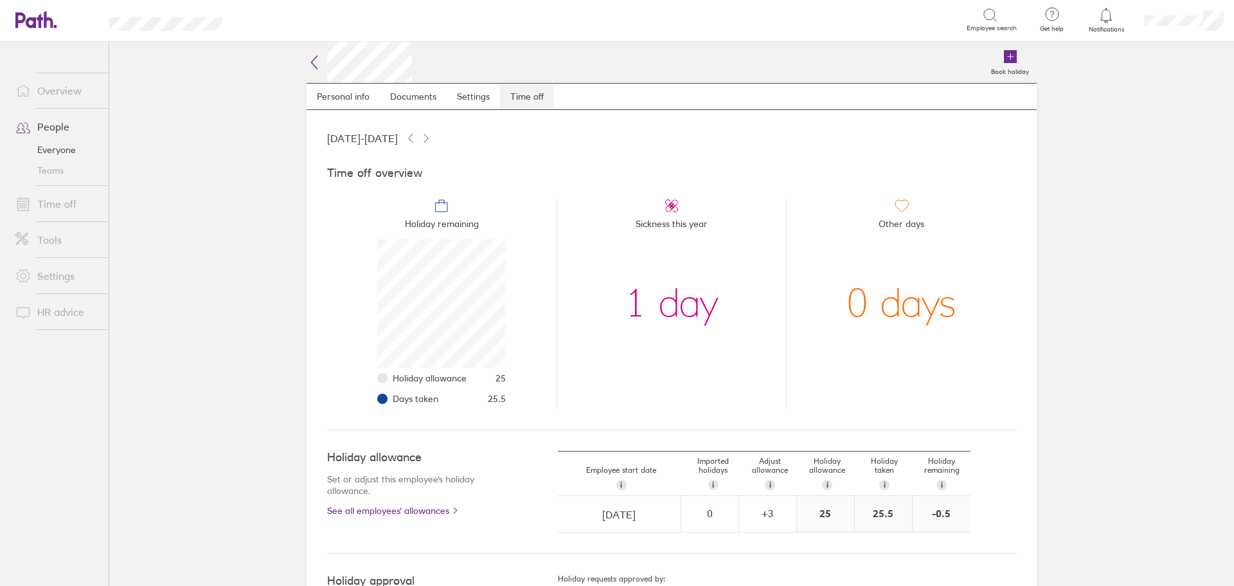
scroll to position [129, 129]
click at [60, 123] on link "People" at bounding box center [56, 127] width 103 height 26
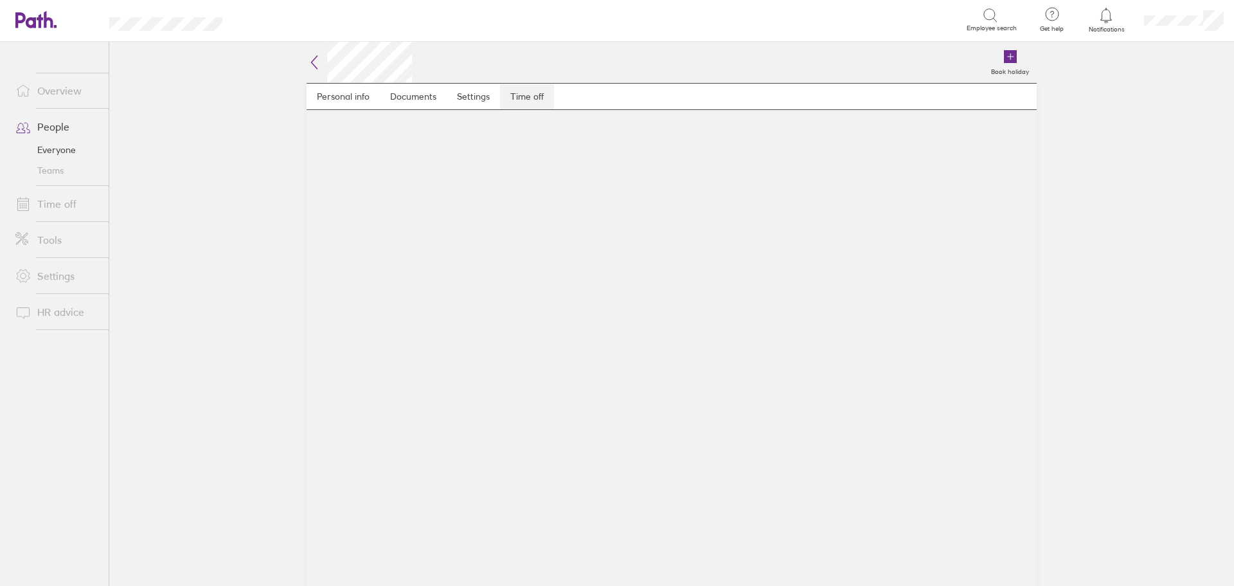
click at [523, 100] on link "Time off" at bounding box center [527, 97] width 54 height 26
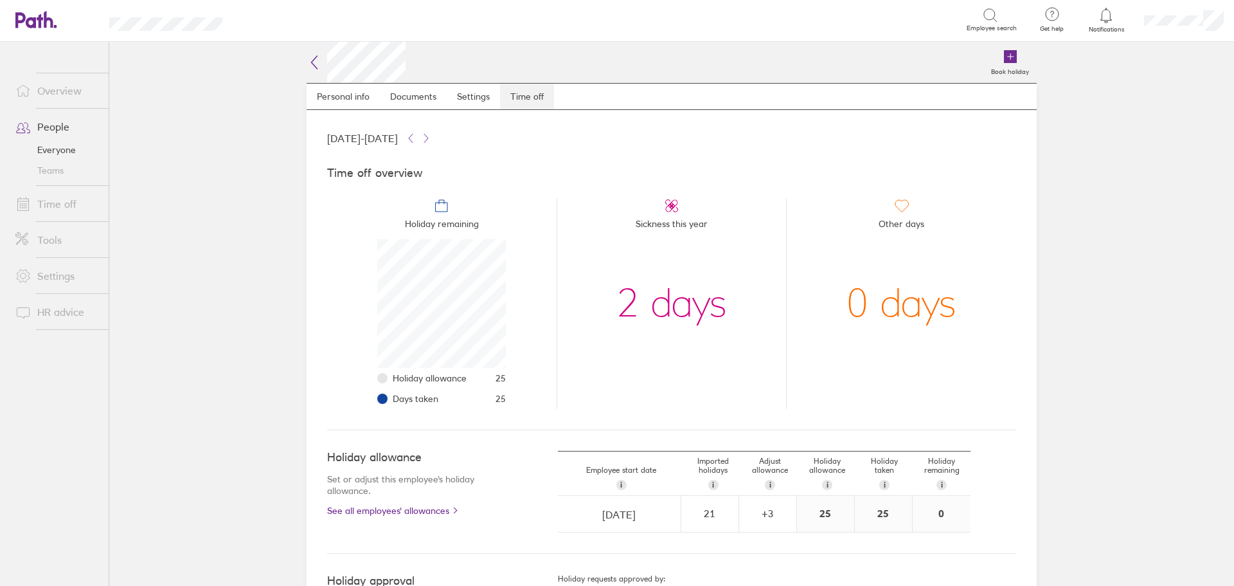
scroll to position [129, 129]
click at [53, 122] on link "People" at bounding box center [56, 127] width 103 height 26
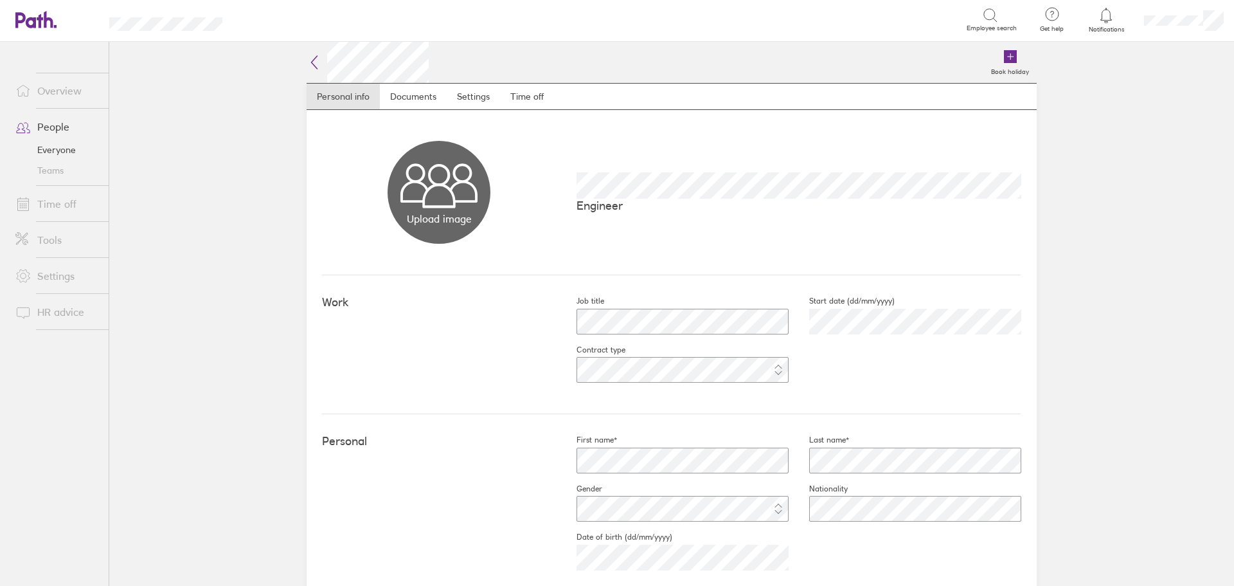
click at [46, 129] on link "People" at bounding box center [56, 127] width 103 height 26
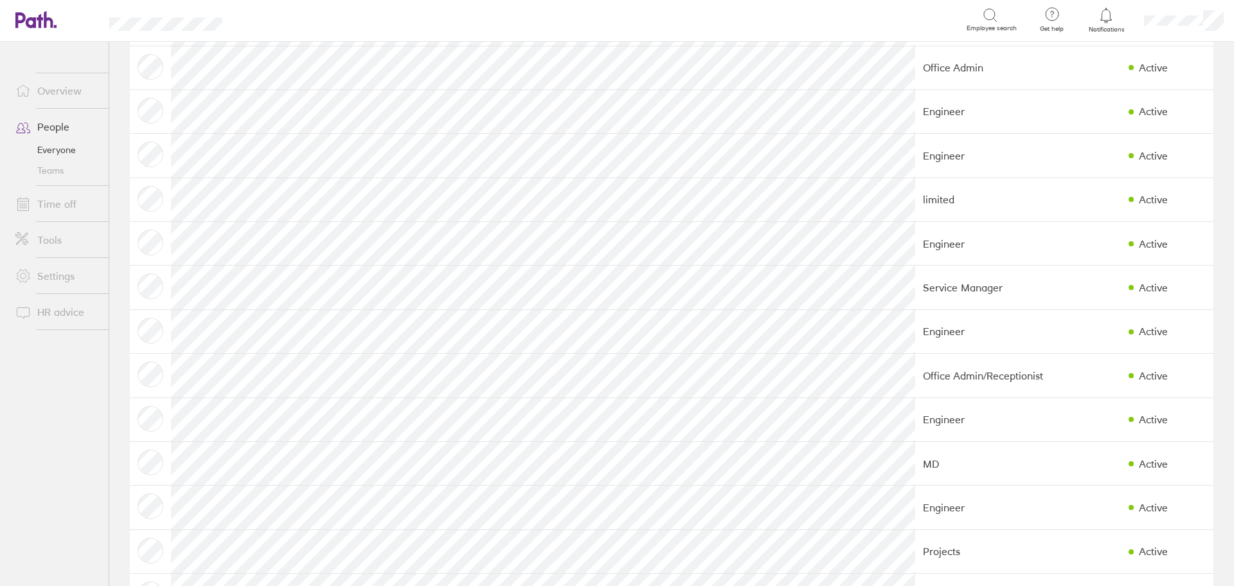
scroll to position [428, 0]
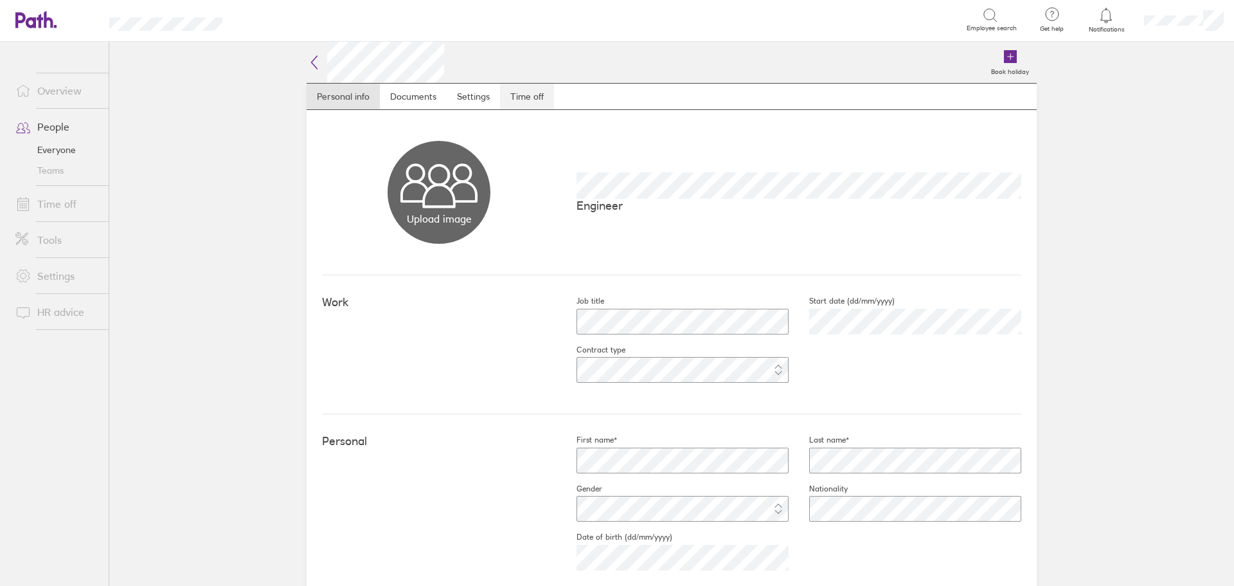
click at [533, 101] on link "Time off" at bounding box center [527, 97] width 54 height 26
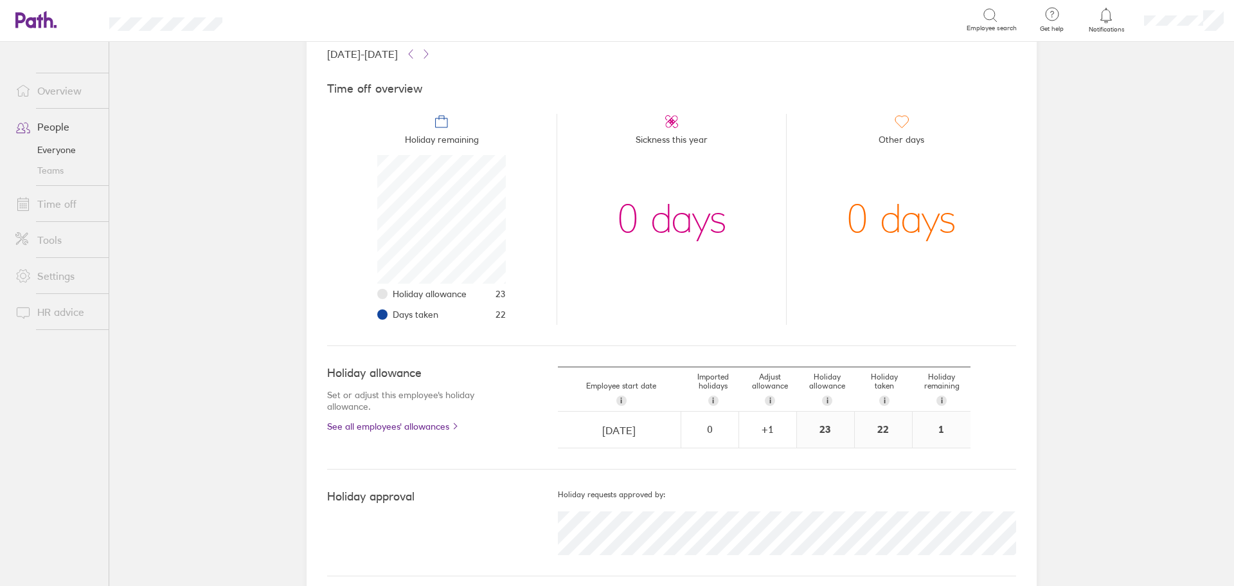
scroll to position [95, 0]
